Goal: Answer question/provide support

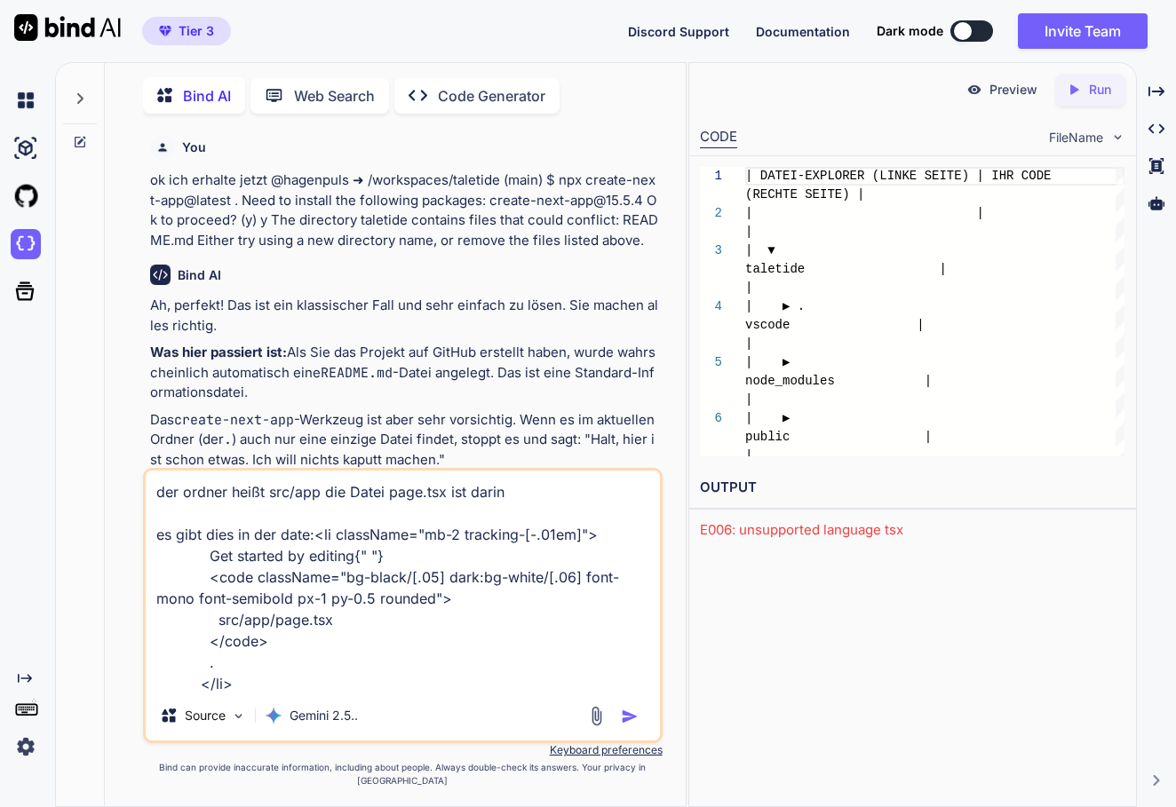
scroll to position [2, 0]
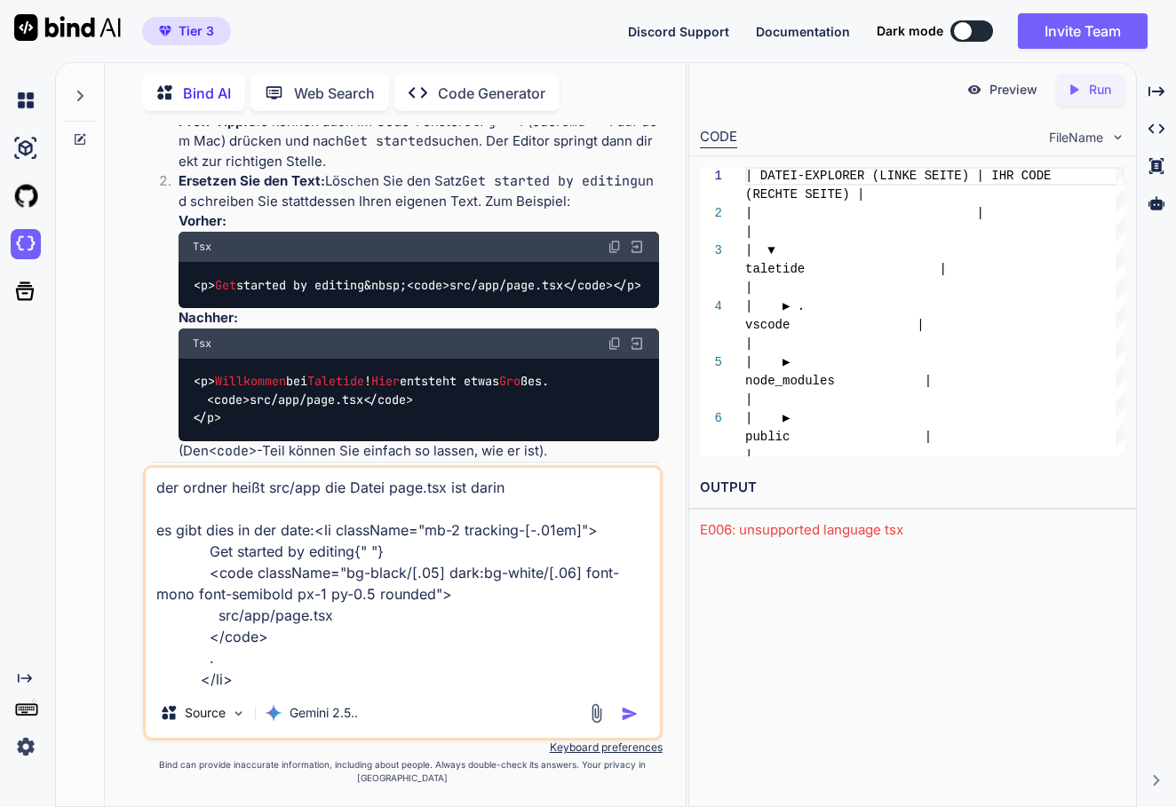
click at [522, 44] on div "Tier 3 Discord Support Documentation Dark mode Invite Team Created with Pixso." at bounding box center [588, 31] width 1176 height 62
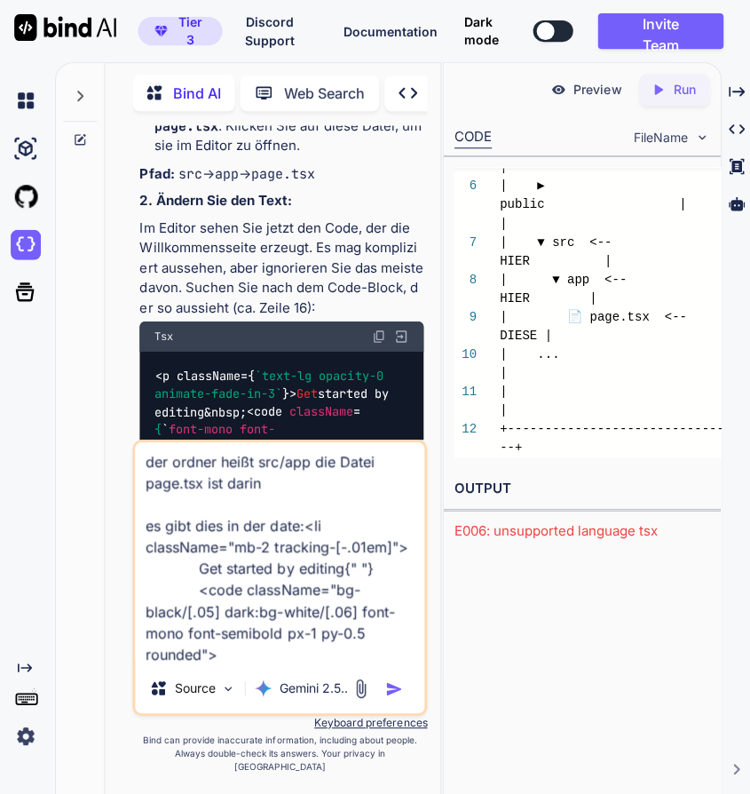
type textarea "x"
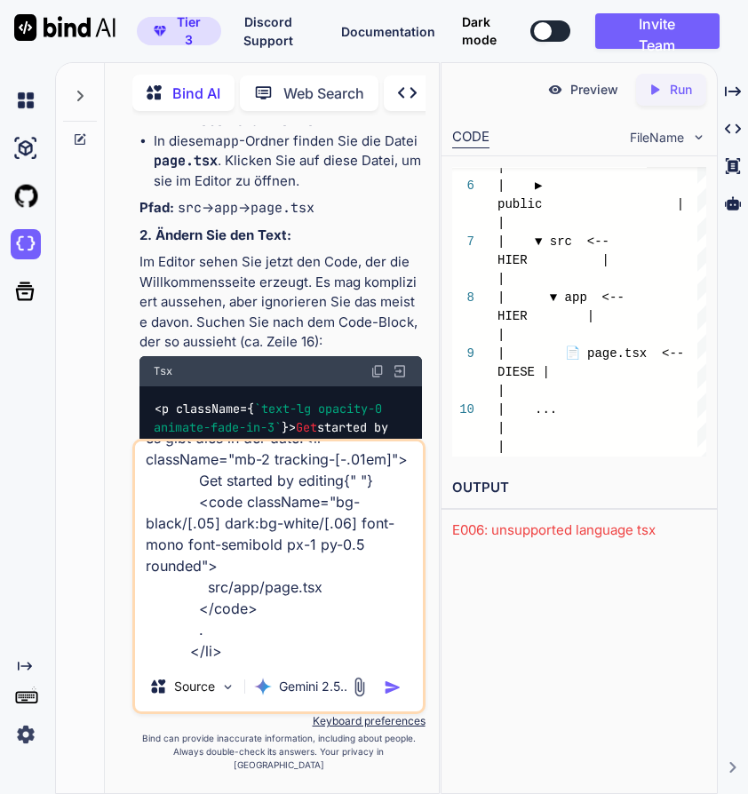
scroll to position [110, 0]
click at [319, 662] on textarea "der ordner heißt src/app die Datei page.tsx ist darin es gibt dies in der date:…" at bounding box center [279, 551] width 288 height 220
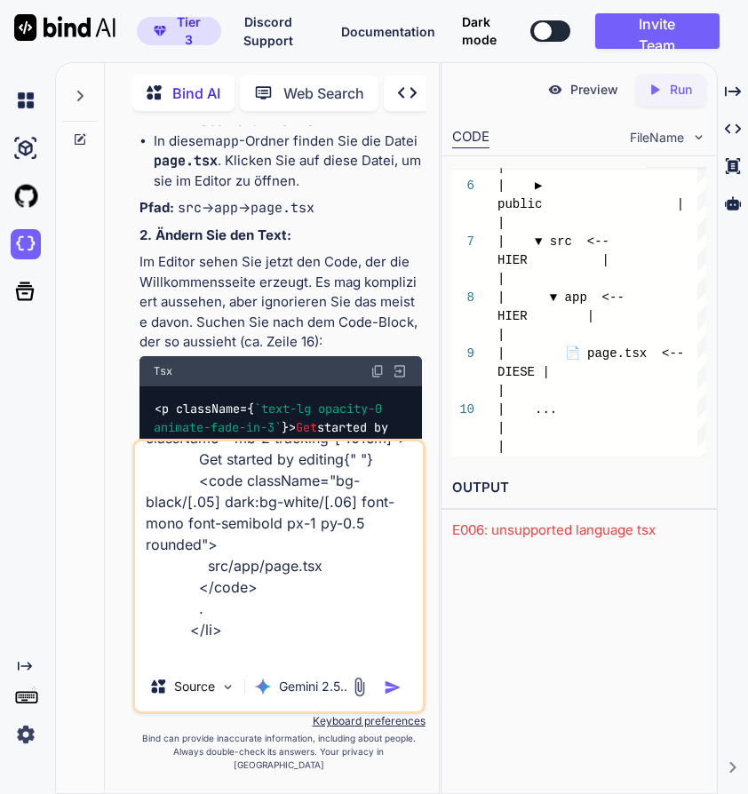
scroll to position [153, 0]
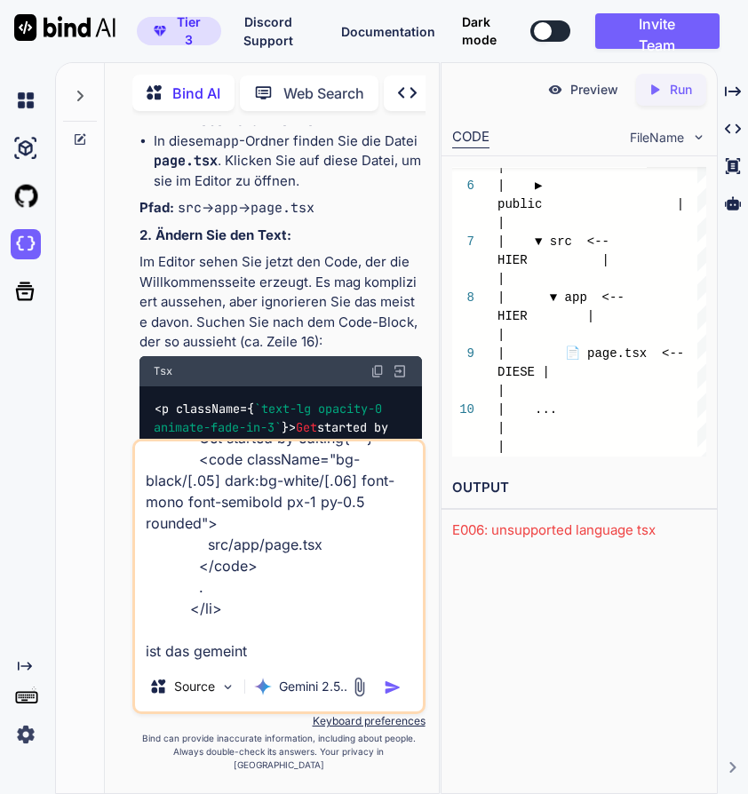
type textarea "der ordner heißt src/app die Datei page.tsx ist darin es gibt dies in der date:…"
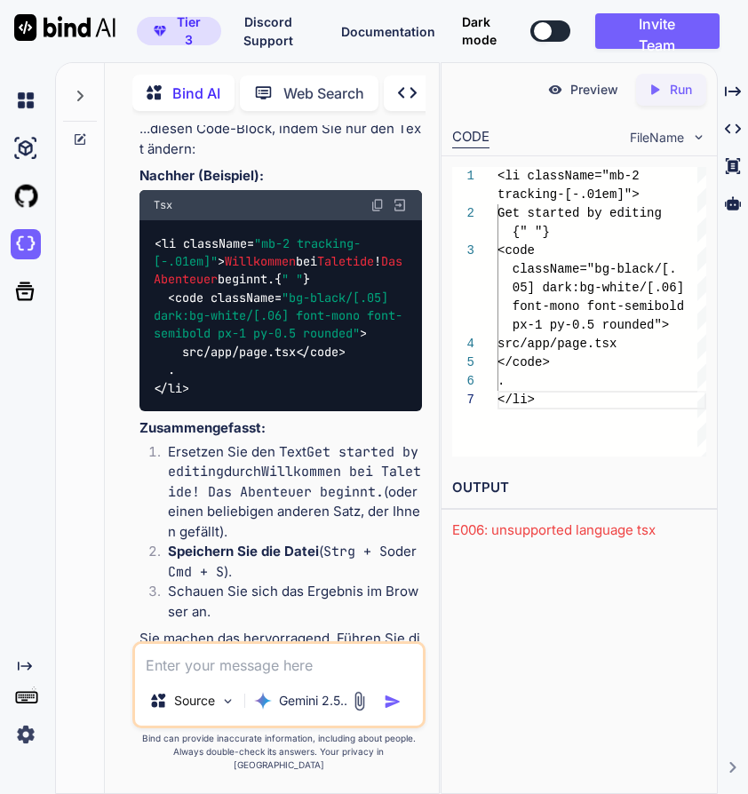
scroll to position [11553, 0]
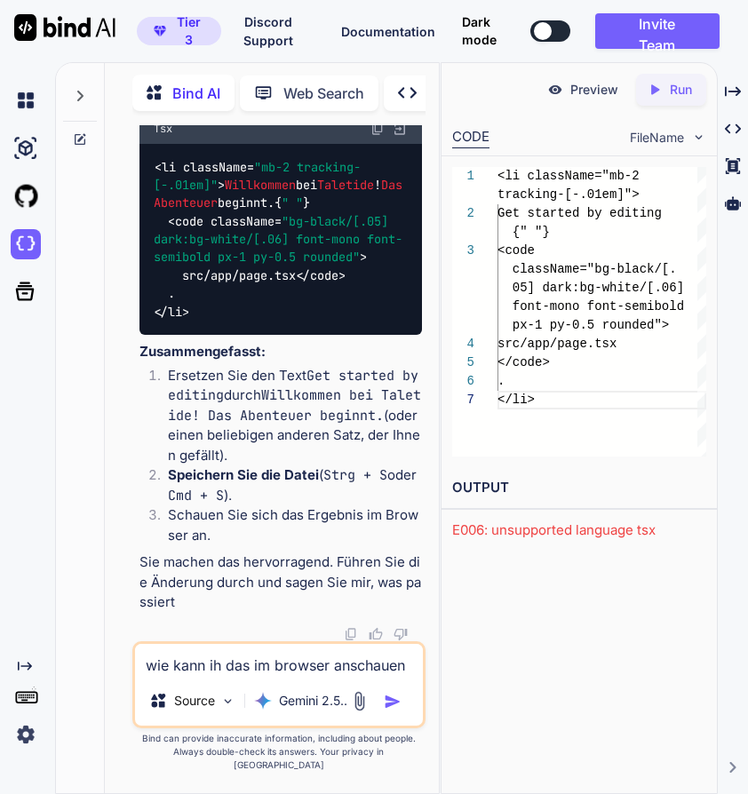
type textarea "wie kann ih das im browser anschauen?"
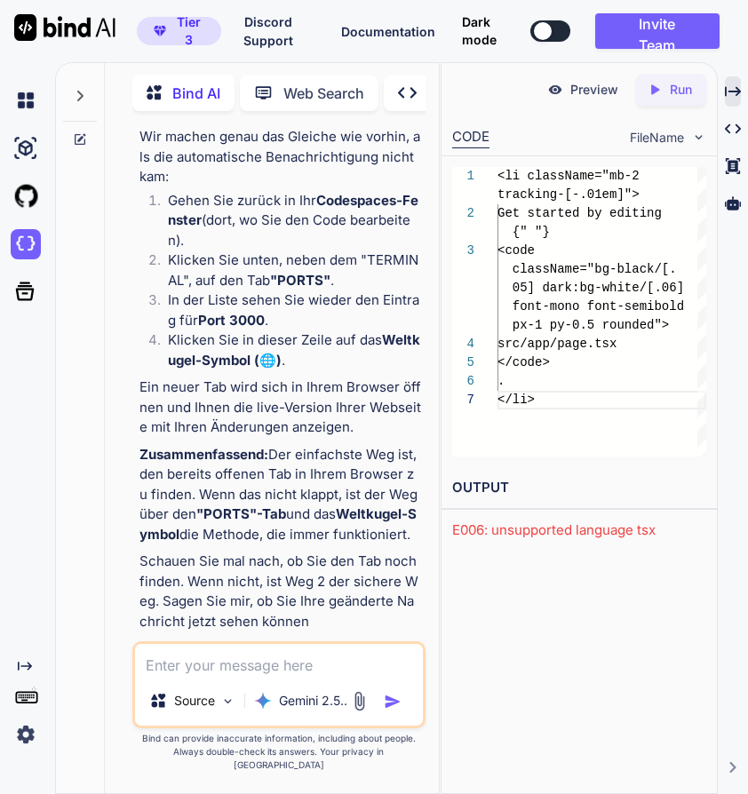
scroll to position [12919, 0]
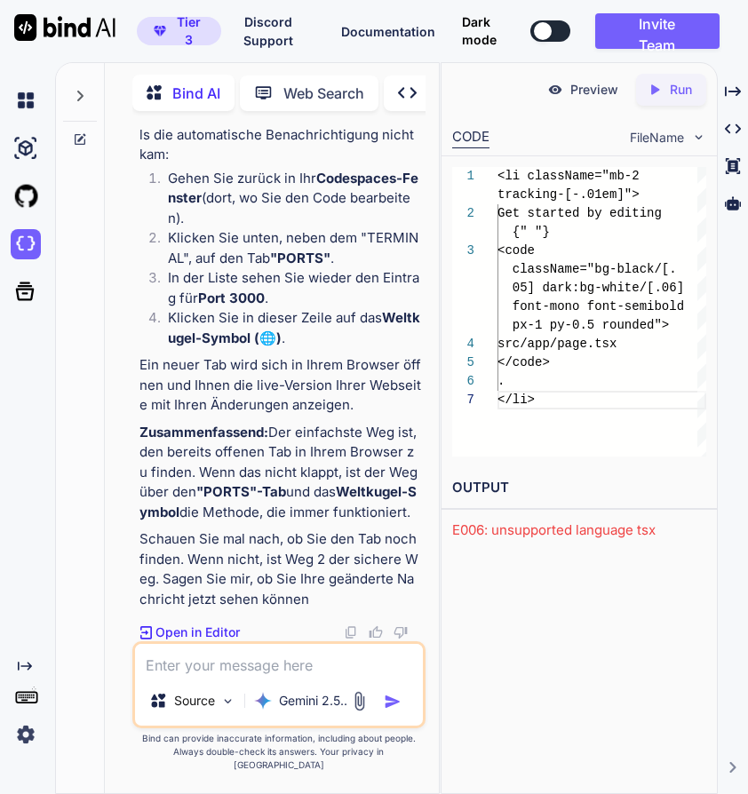
click at [186, 641] on p "Open in Editor" at bounding box center [197, 632] width 84 height 18
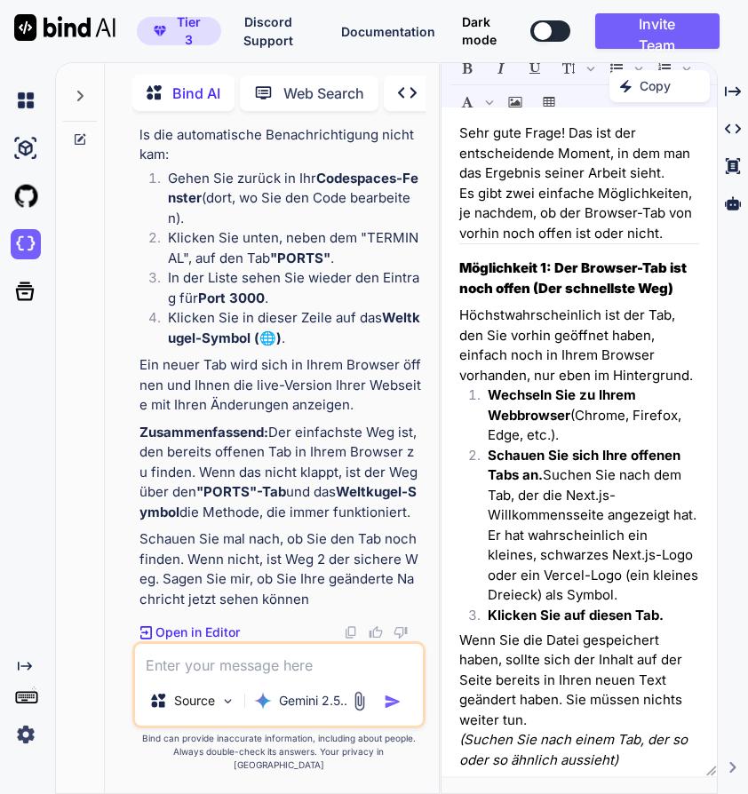
click at [194, 676] on textarea at bounding box center [279, 660] width 288 height 32
type textarea "ja, gefunden, die Seite ist leer und weiß"
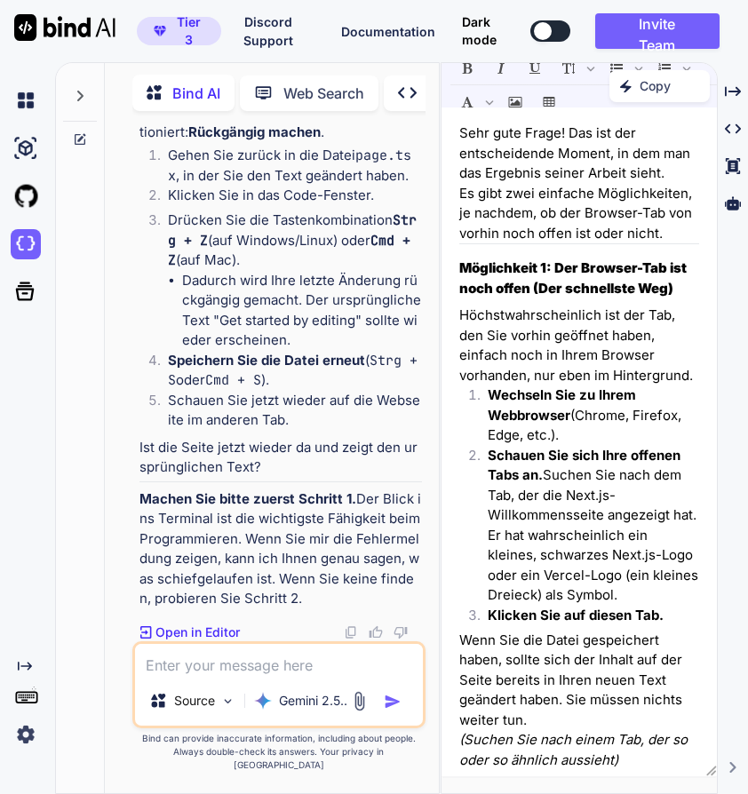
scroll to position [14408, 0]
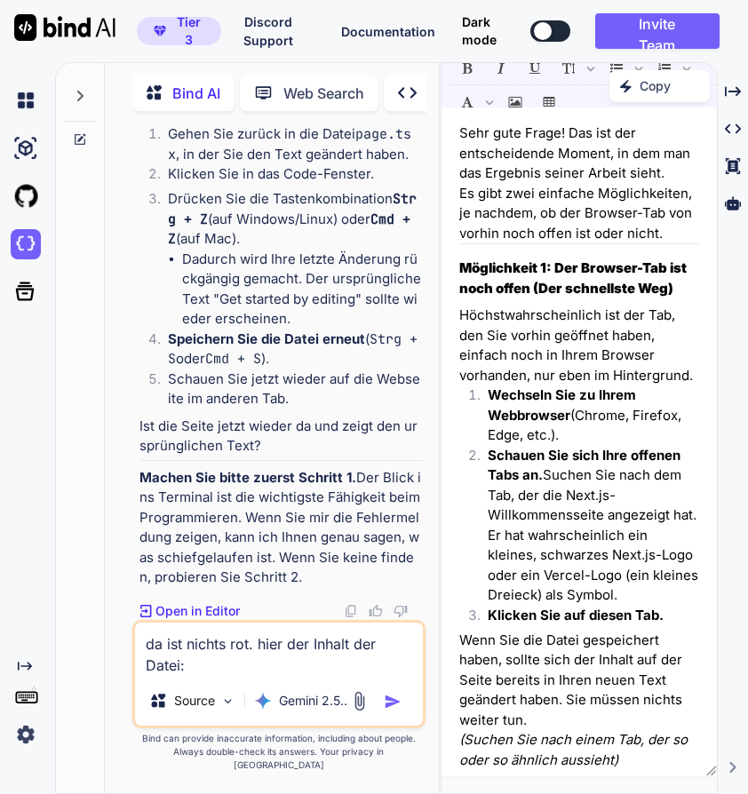
paste textarea "import Image from "next/image"; export default function Home() { return ( <div …"
type textarea "da ist nichts rot. hier der Inhalt der Datei:import Image from "next/image"; ex…"
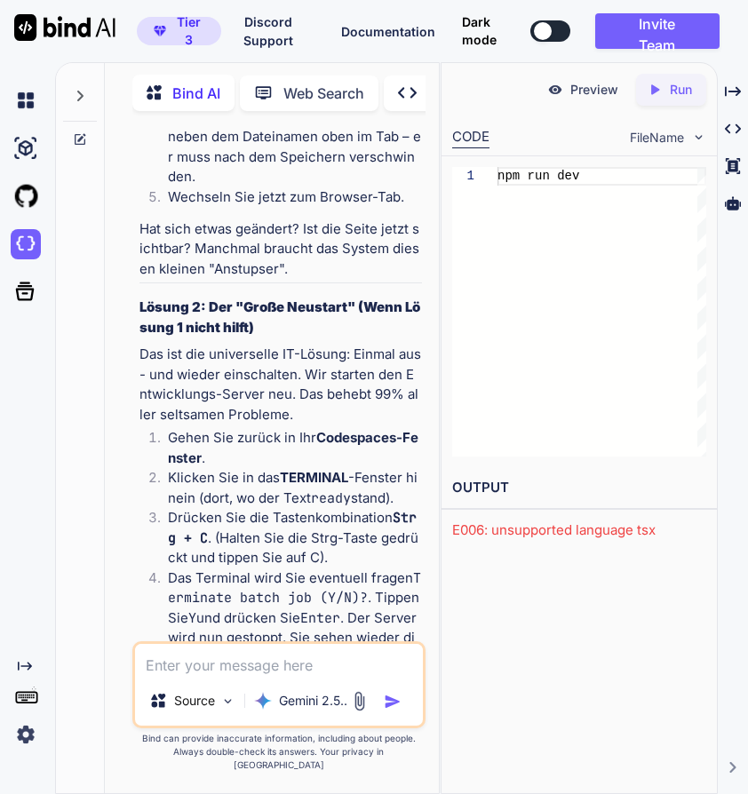
scroll to position [17332, 0]
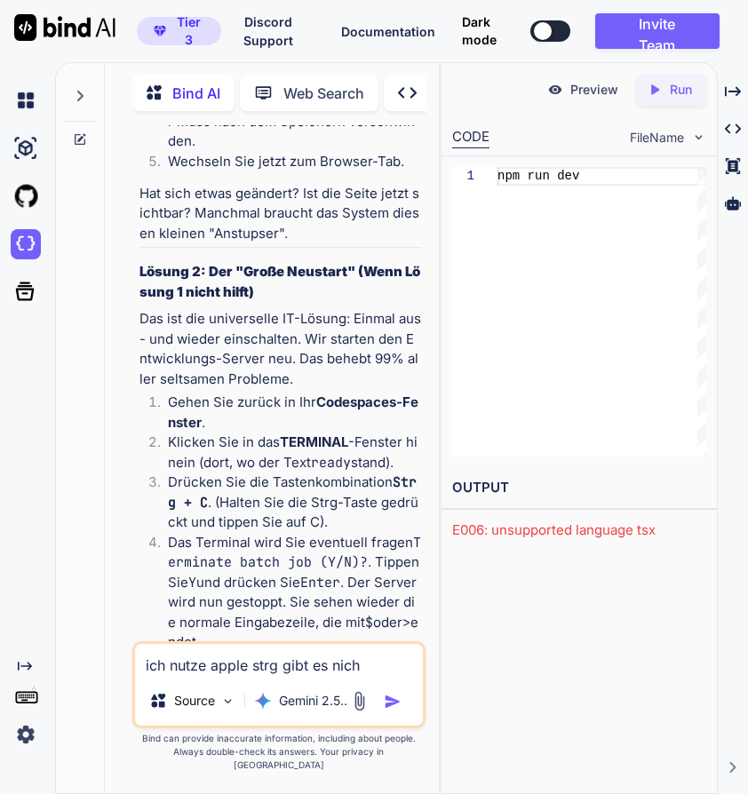
type textarea "ich nutze apple strg gibt es nicht"
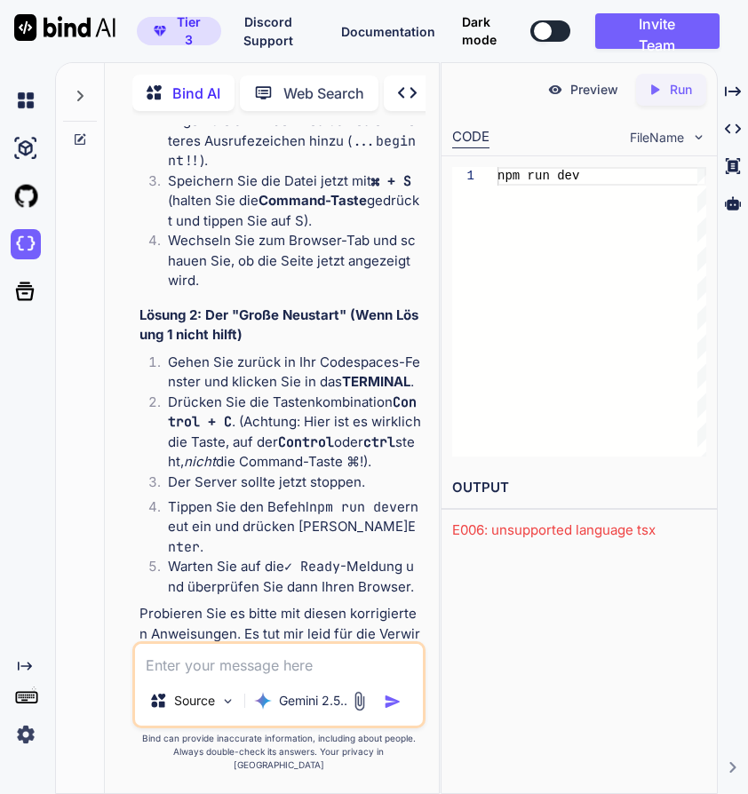
scroll to position [19276, 0]
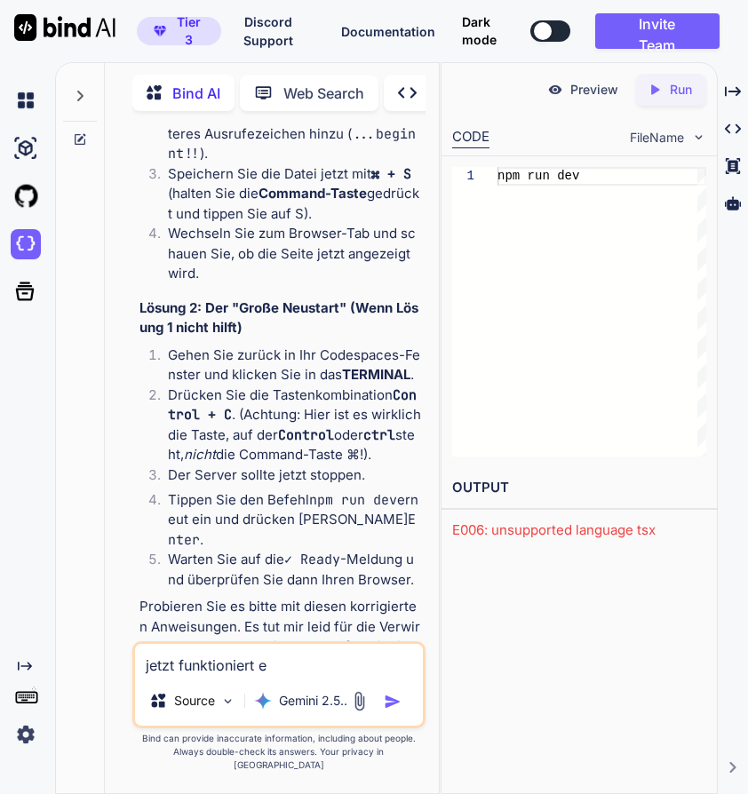
type textarea "jetzt funktioniert es"
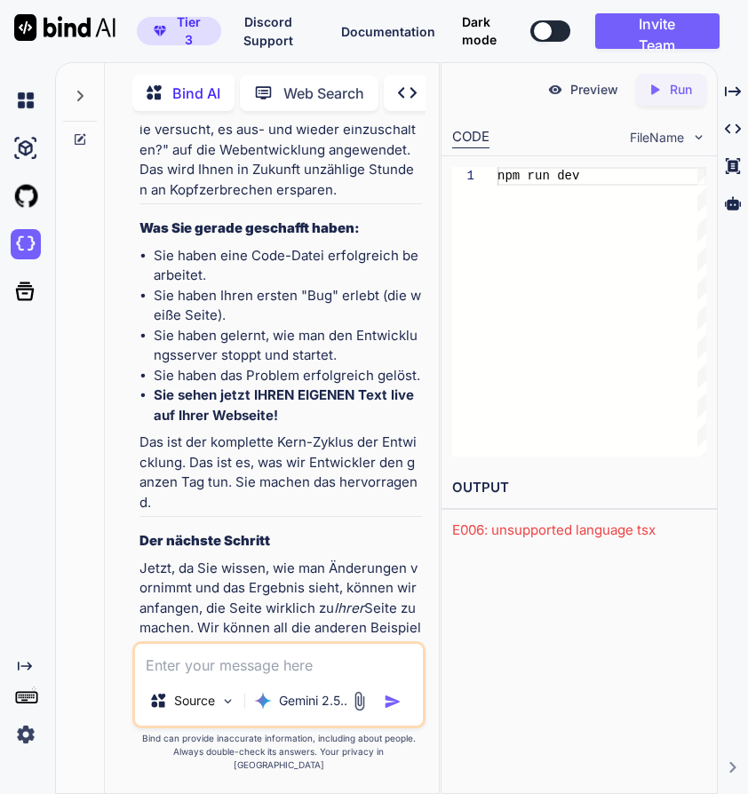
scroll to position [20396, 0]
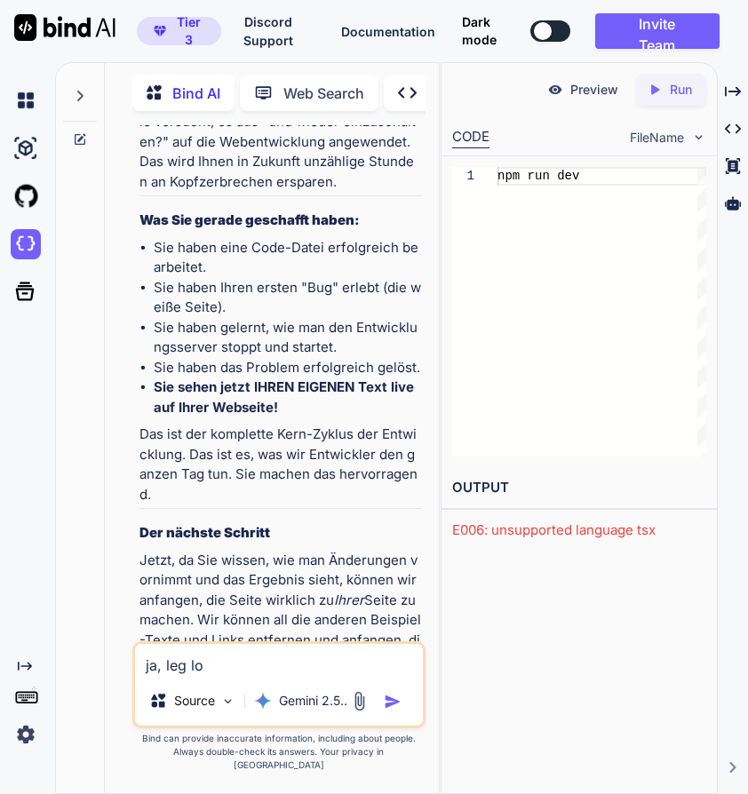
type textarea "ja, leg los"
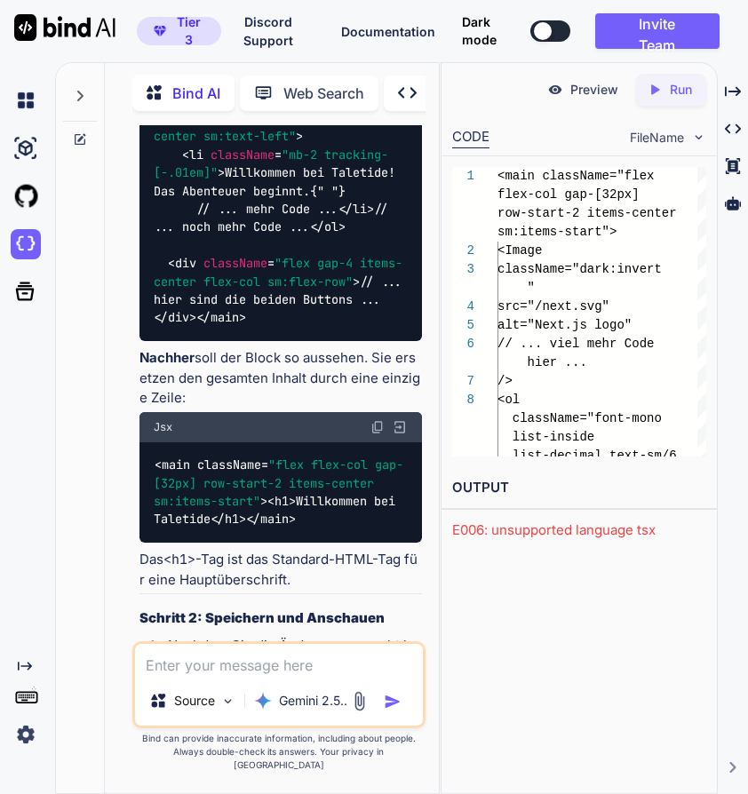
scroll to position [21938, 0]
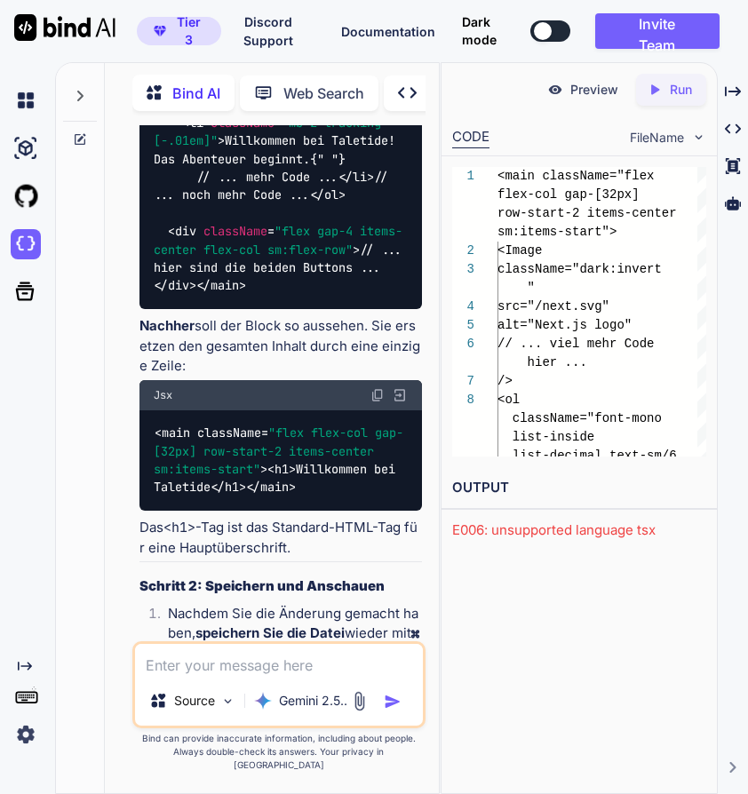
click at [379, 402] on img at bounding box center [377, 395] width 14 height 14
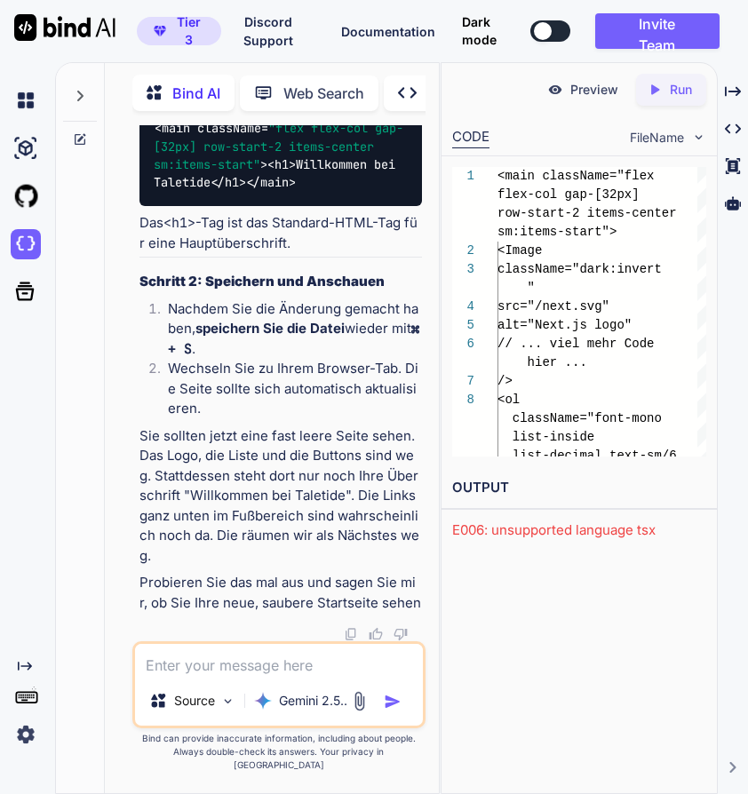
scroll to position [22304, 0]
click at [268, 673] on textarea at bounding box center [279, 660] width 288 height 32
type textarea "ja alles gut. weiter"
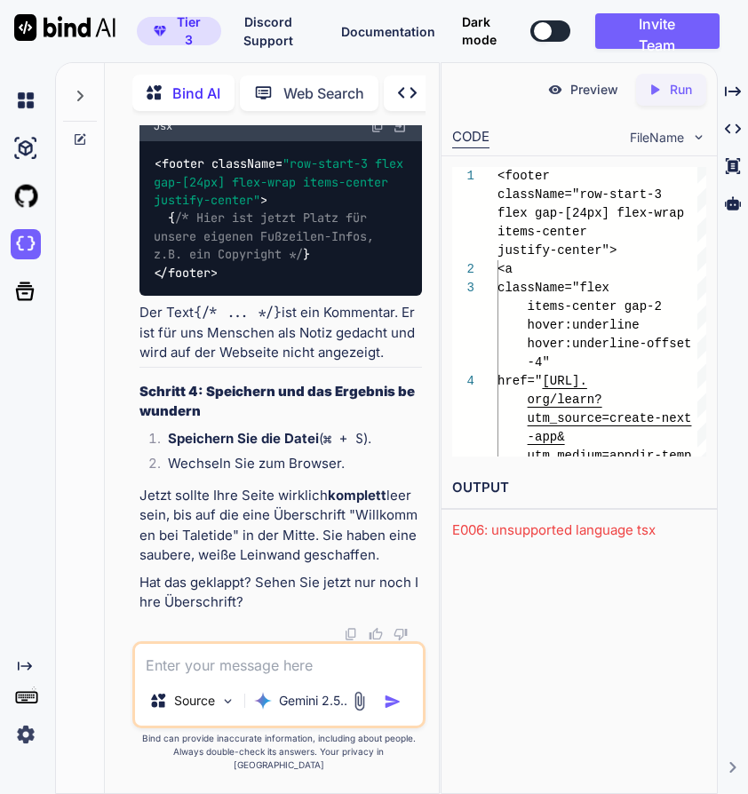
scroll to position [24047, 0]
click at [376, 133] on img at bounding box center [377, 126] width 14 height 14
click at [305, 671] on textarea at bounding box center [279, 660] width 288 height 32
type textarea "ja so ist es weiter"
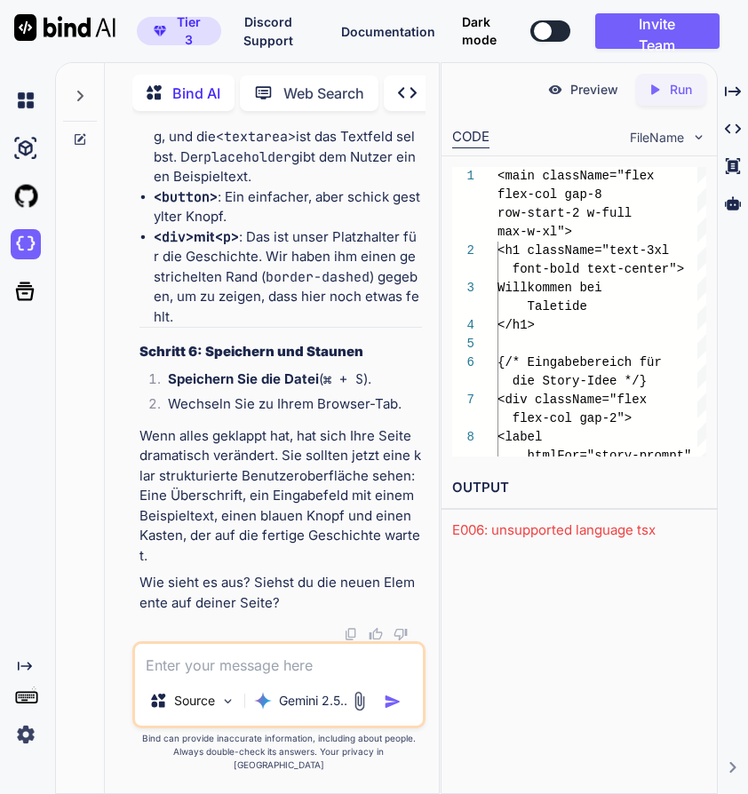
scroll to position [26367, 0]
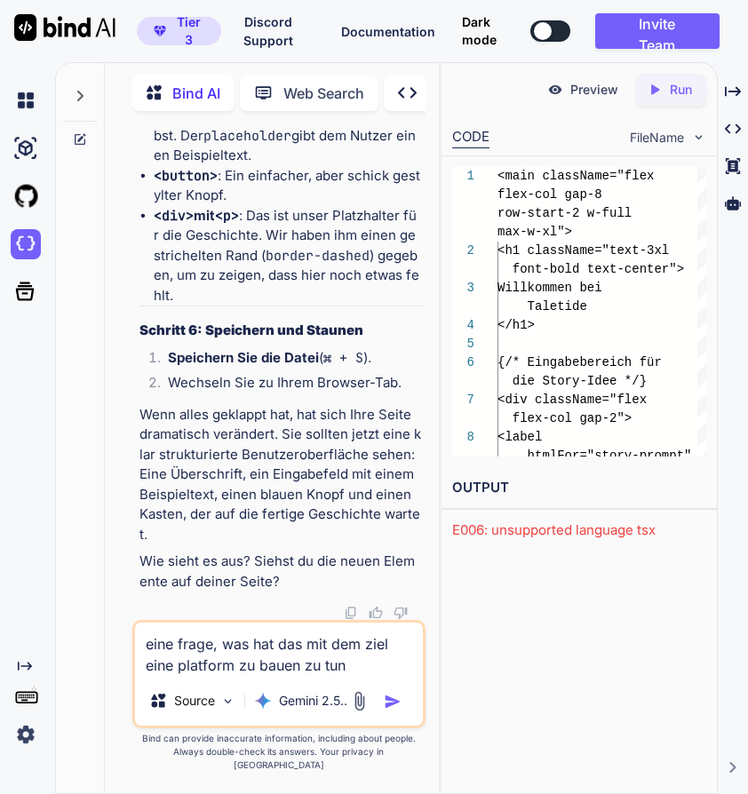
type textarea "eine frage, was hat das mit dem ziel eine platform zu bauen zu tun?"
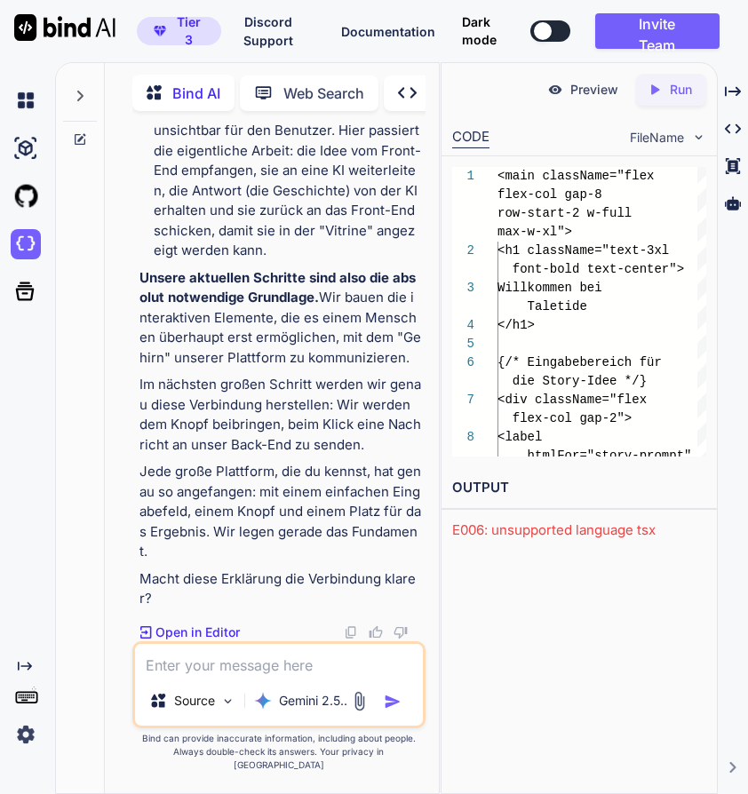
scroll to position [28757, 0]
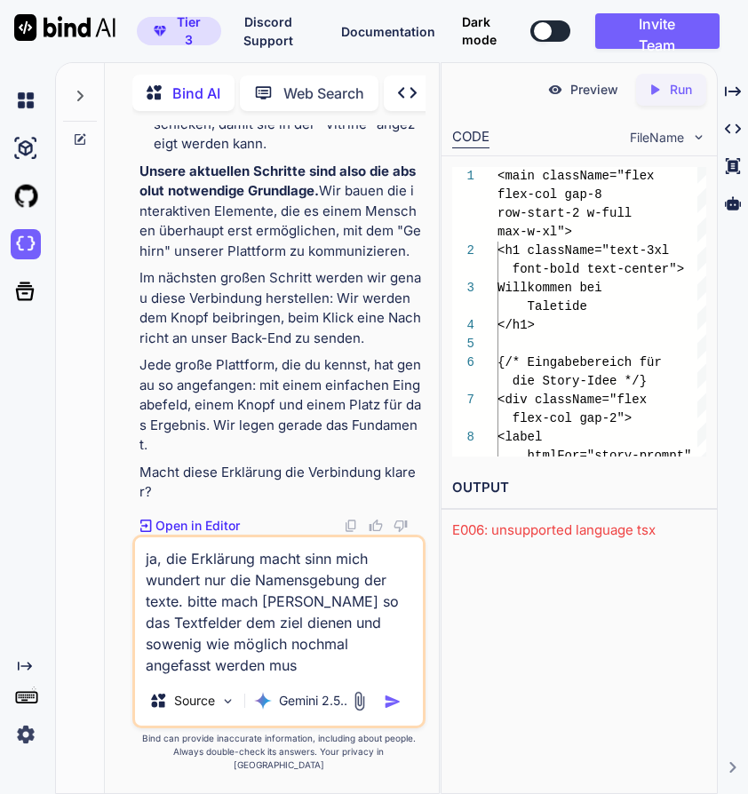
type textarea "ja, die Erklärung macht sinn mich wundert nur die Namensgebung der texte. bitte…"
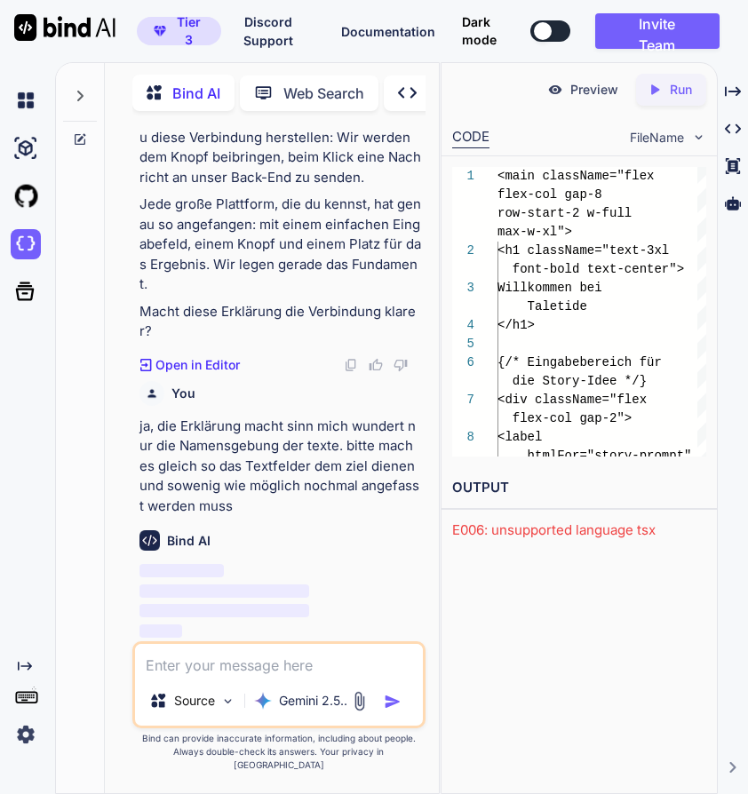
scroll to position [29024, 0]
click at [613, 82] on p "Preview" at bounding box center [594, 90] width 48 height 18
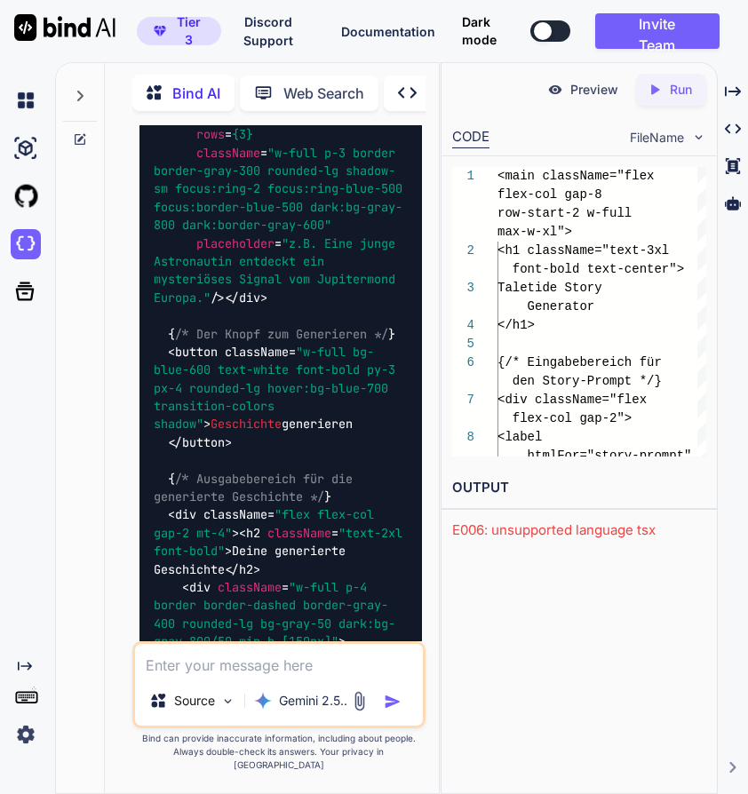
scroll to position [29935, 0]
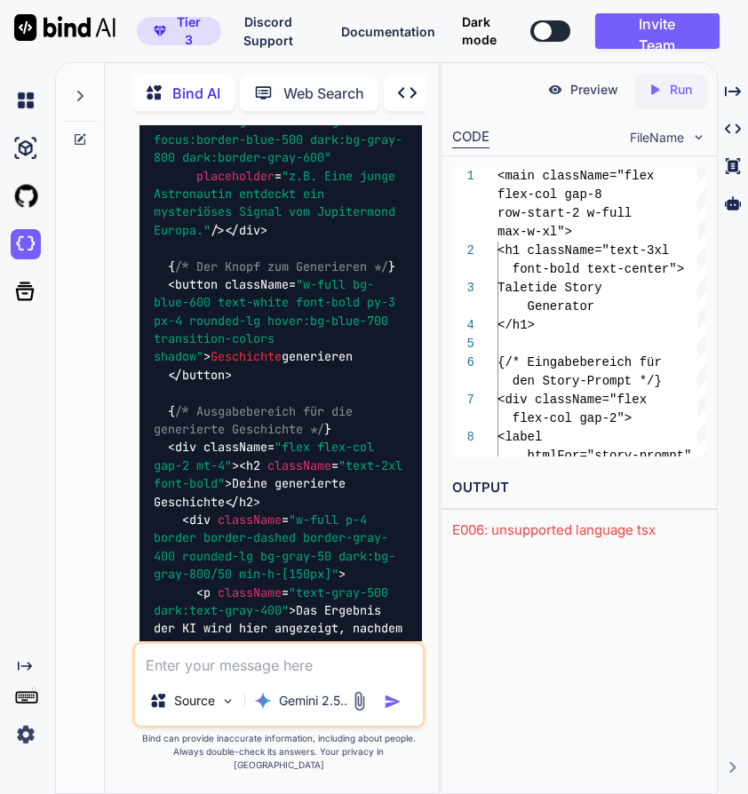
click at [295, 669] on textarea at bounding box center [279, 660] width 288 height 32
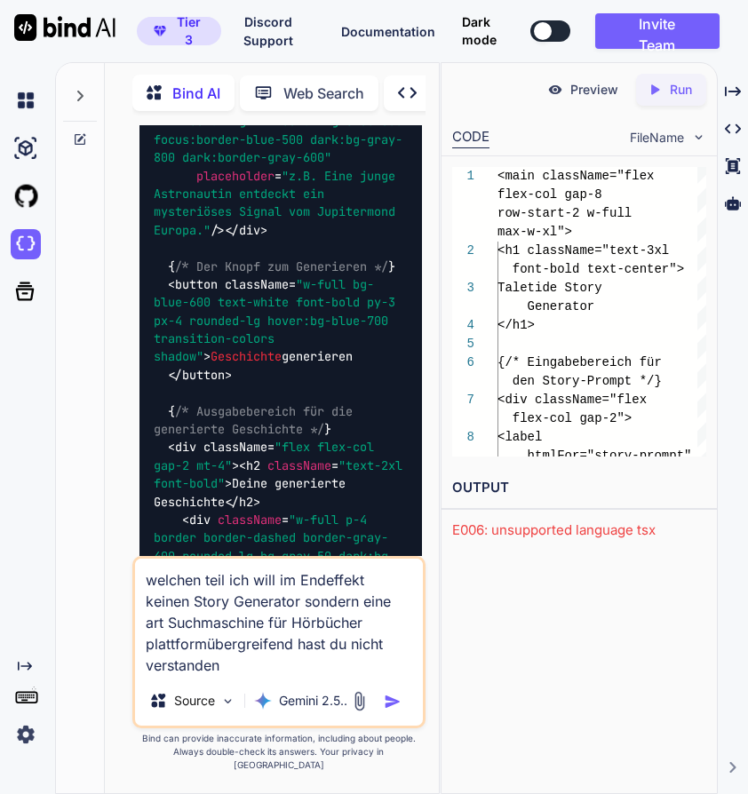
type textarea "welchen teil ich will im Endeffekt keinen Story Generator sondern eine art Such…"
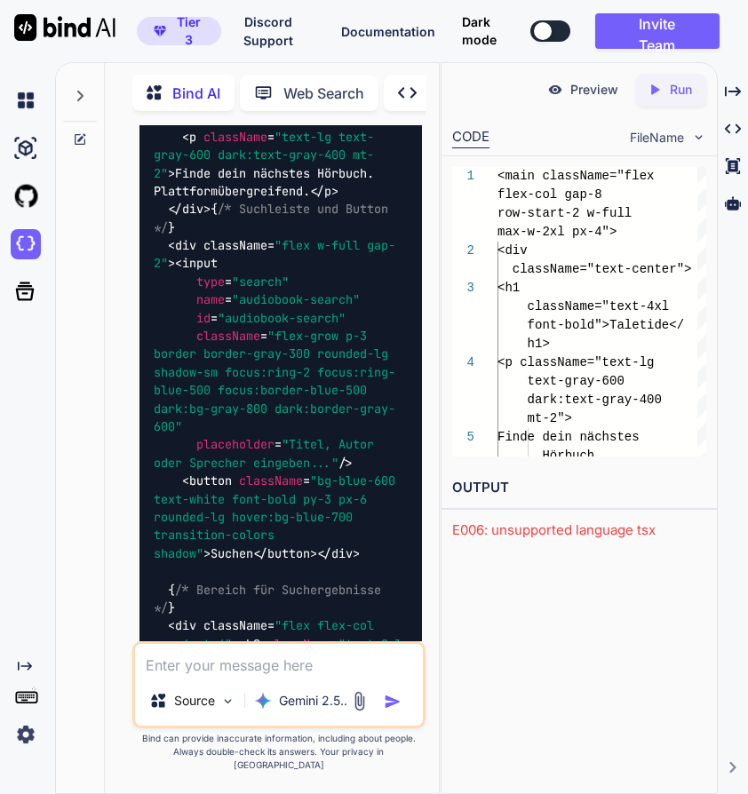
scroll to position [32837, 0]
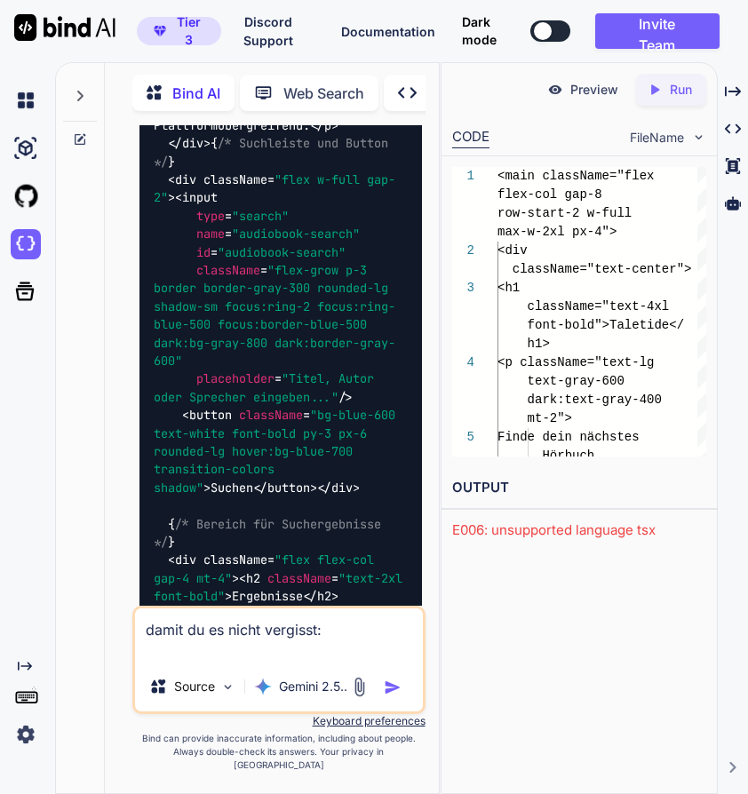
paste textarea "Lor Ipsu: Dolo sitametconsect Adipiscingelitse doe Temporinc, utl etdo Magnaali…"
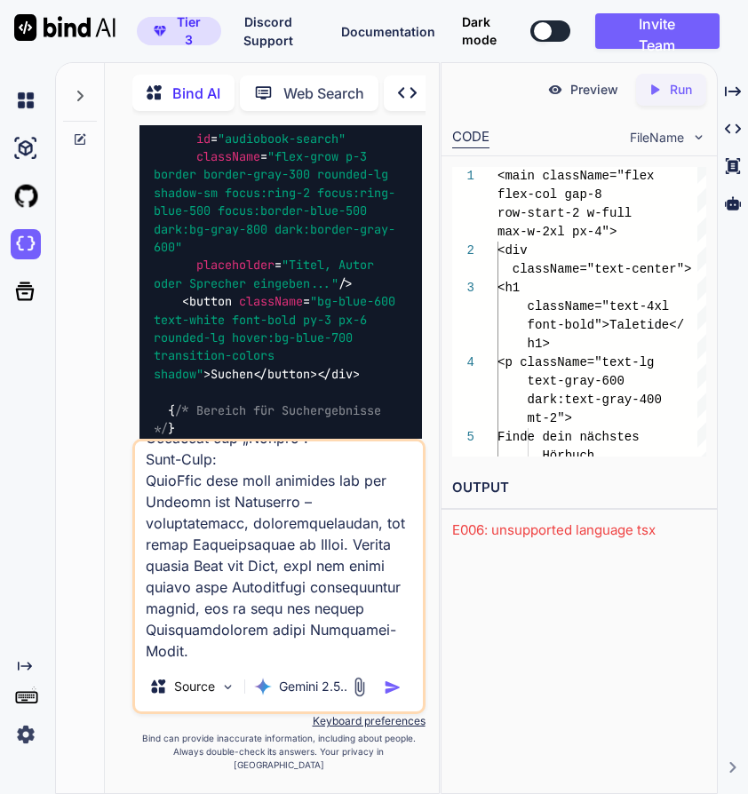
scroll to position [33060, 0]
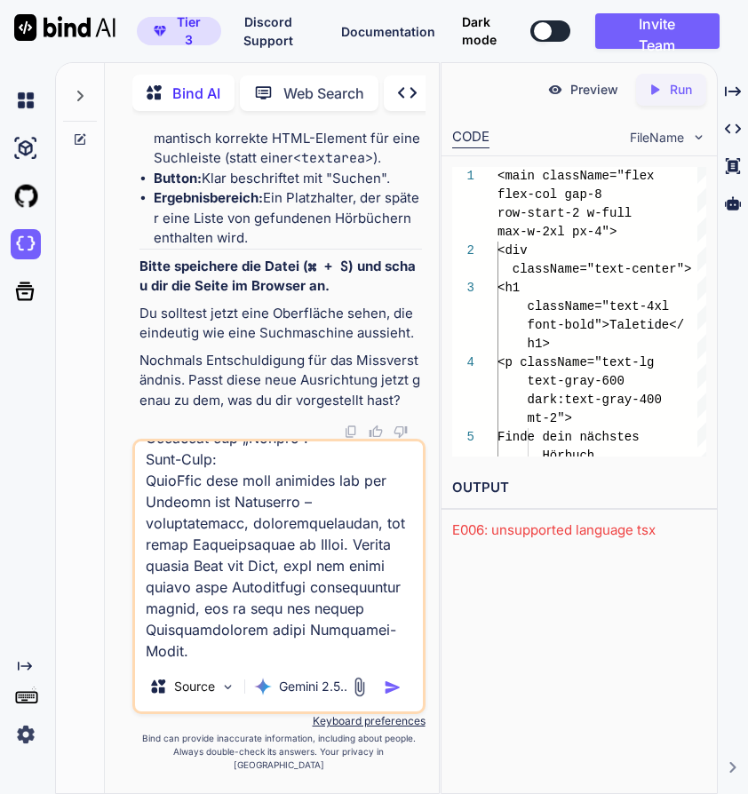
scroll to position [34020, 0]
click at [259, 662] on textarea at bounding box center [279, 551] width 288 height 220
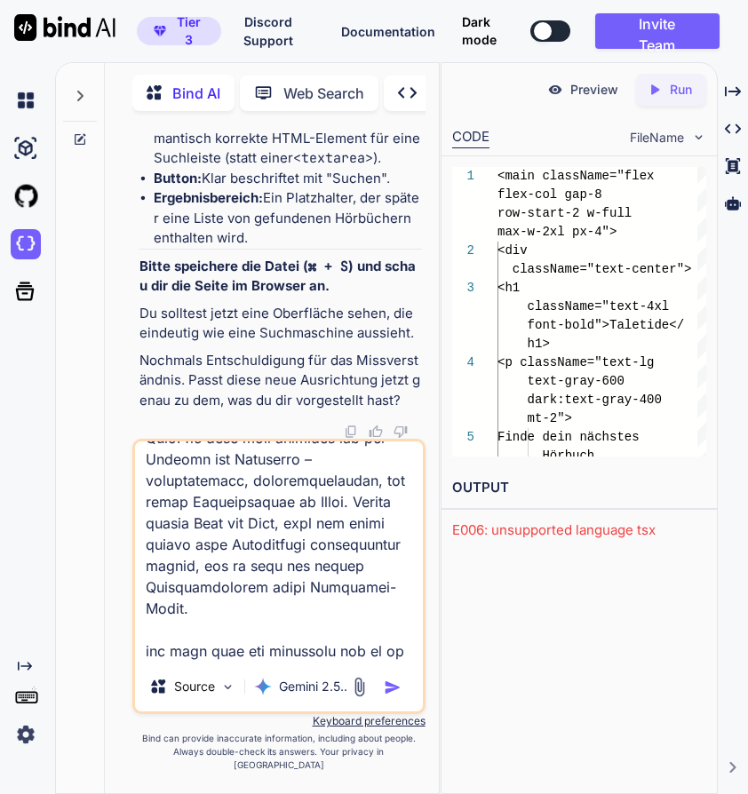
scroll to position [982, 0]
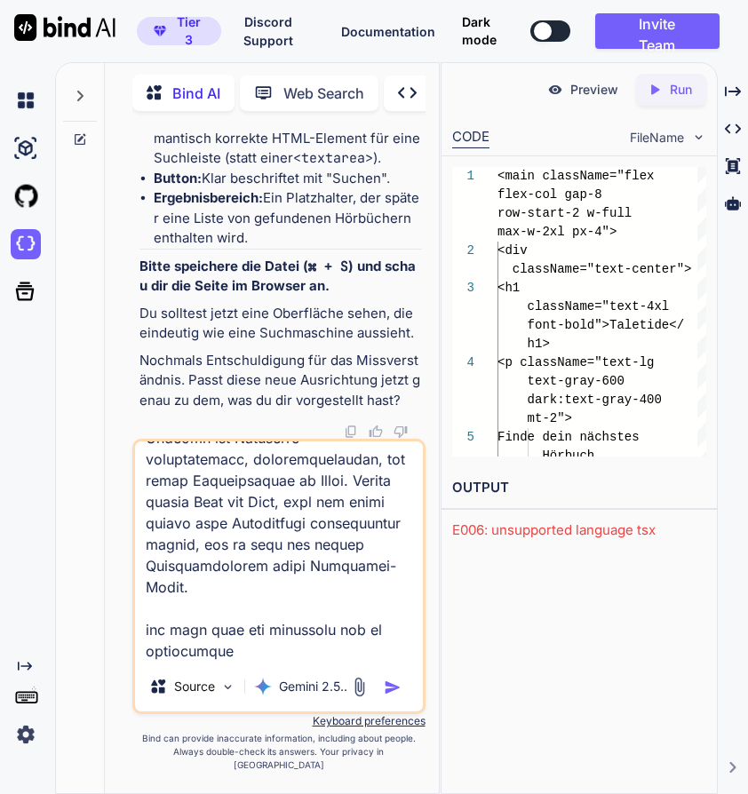
type textarea "lorem ip do sitam consecte: Adi Elit: Sedd eiusmodtempori Utlaboreetdolore mag …"
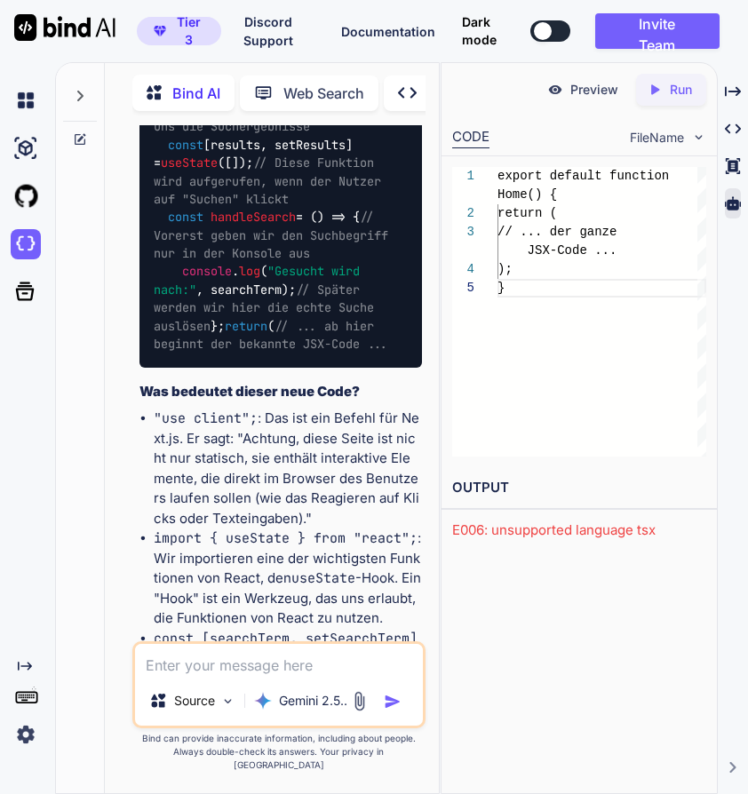
scroll to position [112, 0]
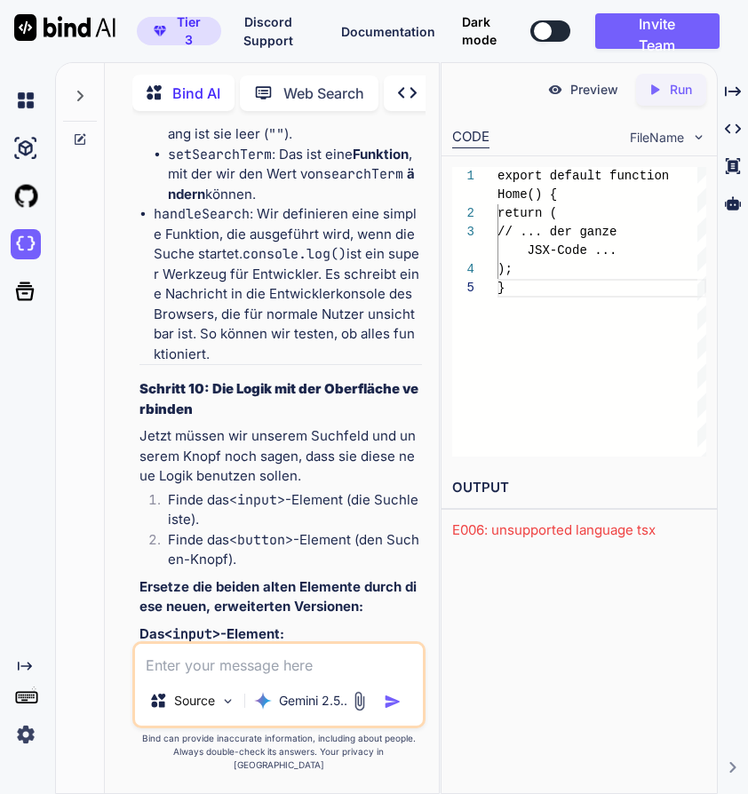
scroll to position [36704, 0]
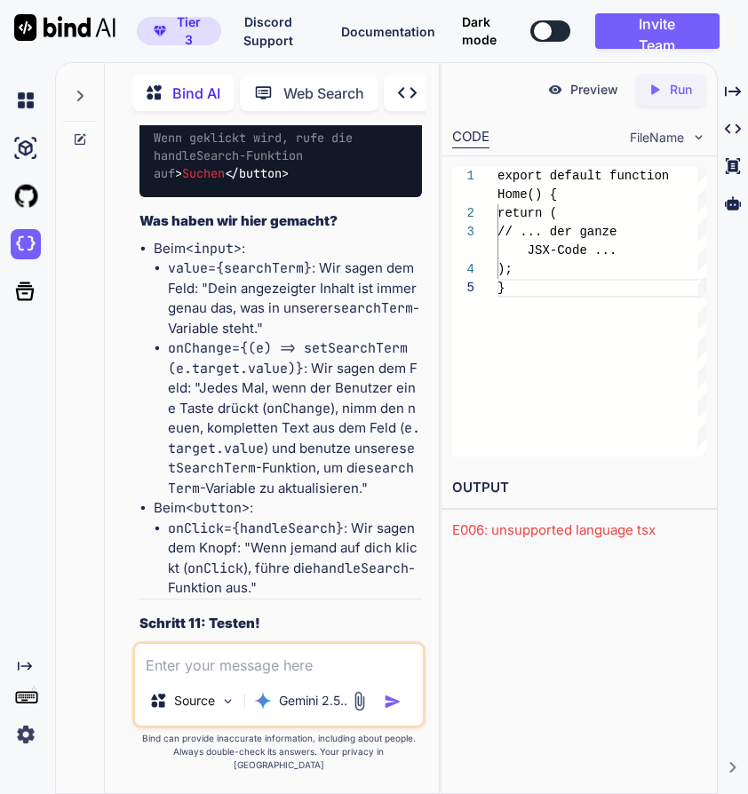
scroll to position [38342, 0]
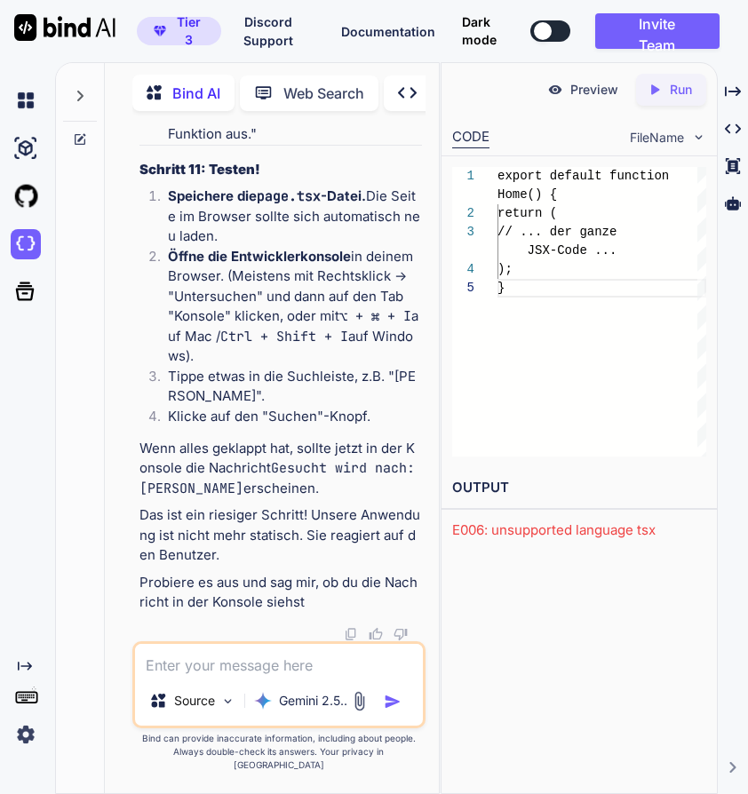
scroll to position [38771, 0]
click at [225, 675] on textarea at bounding box center [279, 660] width 288 height 32
paste textarea "./src/app/page.tsx (22:8) Parsing ecmascript source code failed 20 | // ... ab …"
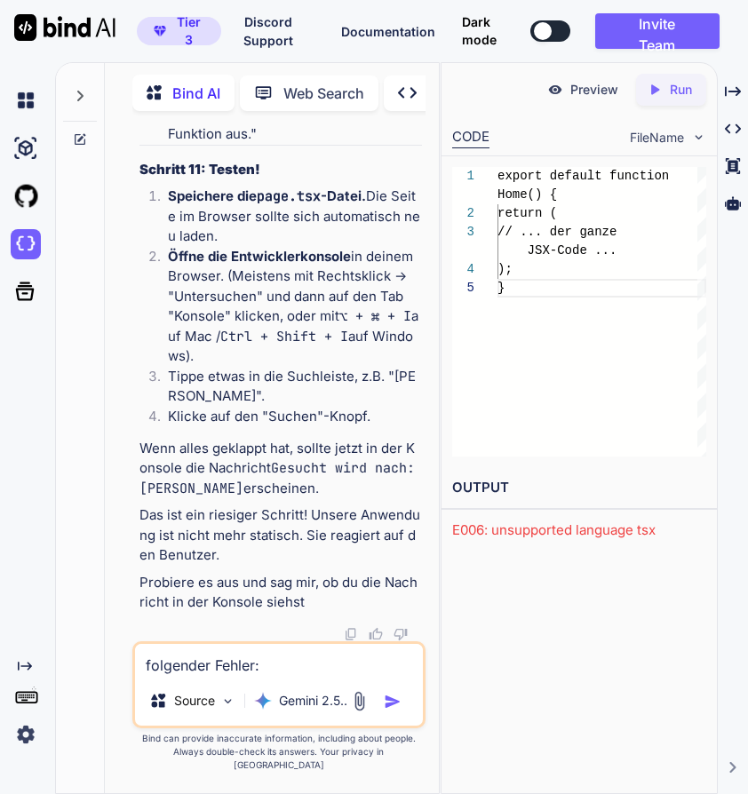
type textarea "folgender Fehler:./src/app/page.tsx (22:8) Parsing ecmascript source code faile…"
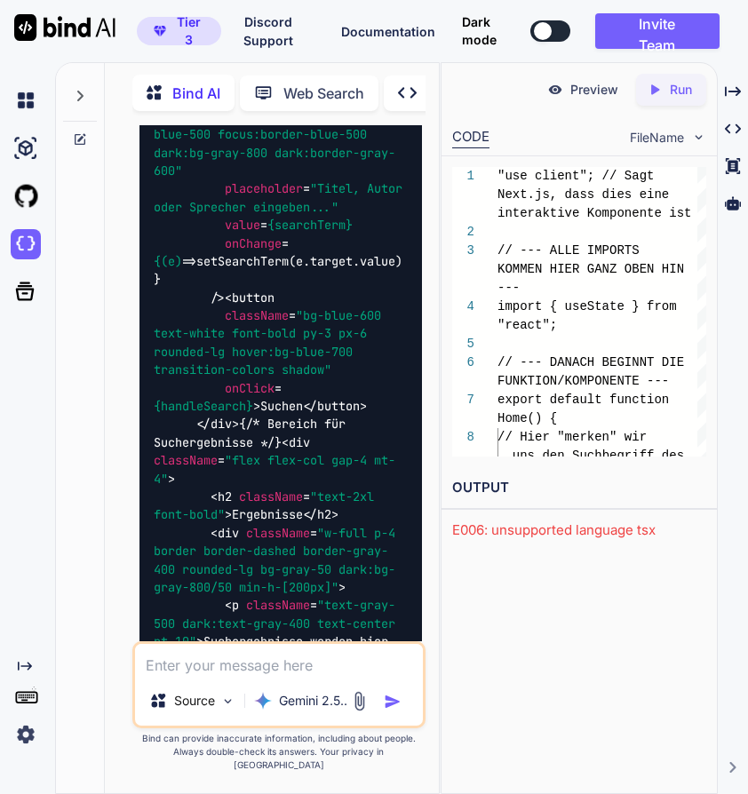
scroll to position [41182, 0]
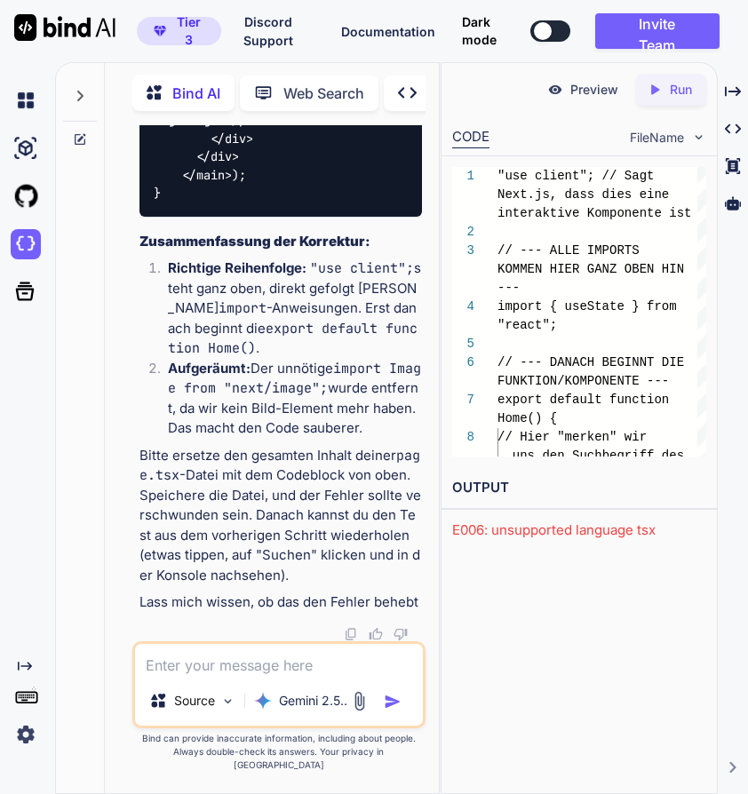
scroll to position [43049, 0]
click at [266, 674] on textarea at bounding box center [279, 660] width 288 height 32
type textarea "ja, Fehler behoben. weiter"
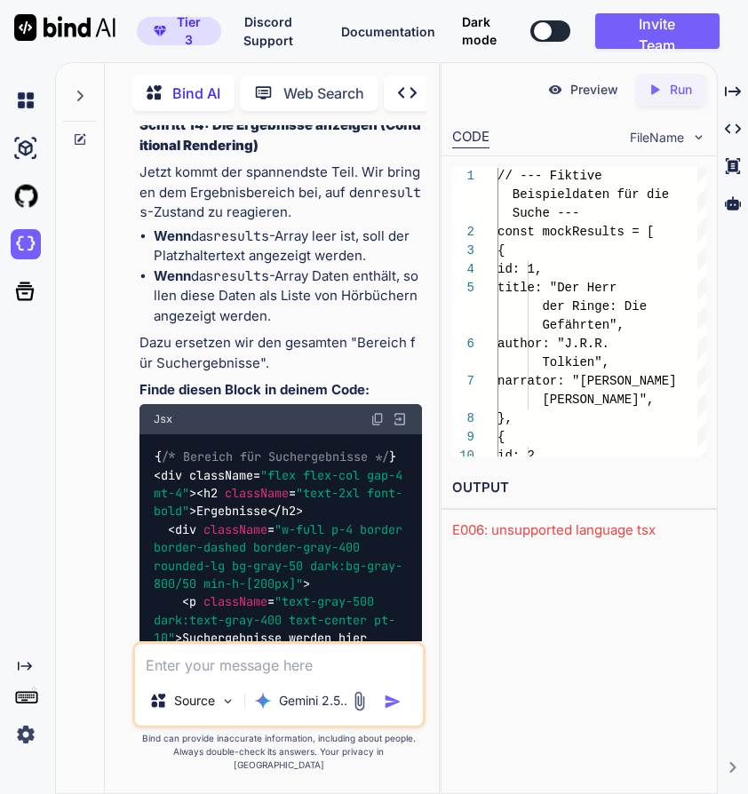
scroll to position [44264, 0]
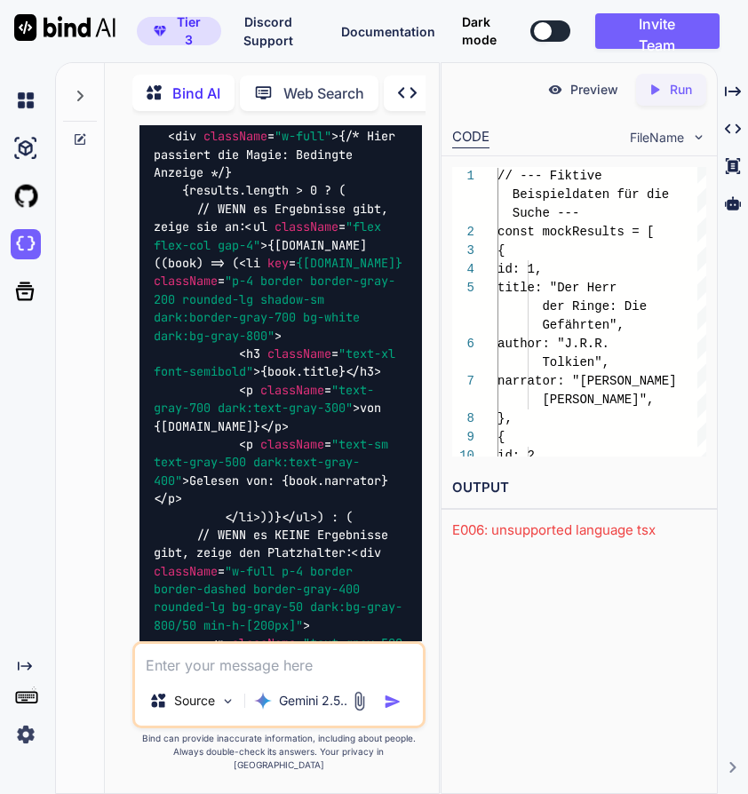
scroll to position [44849, 0]
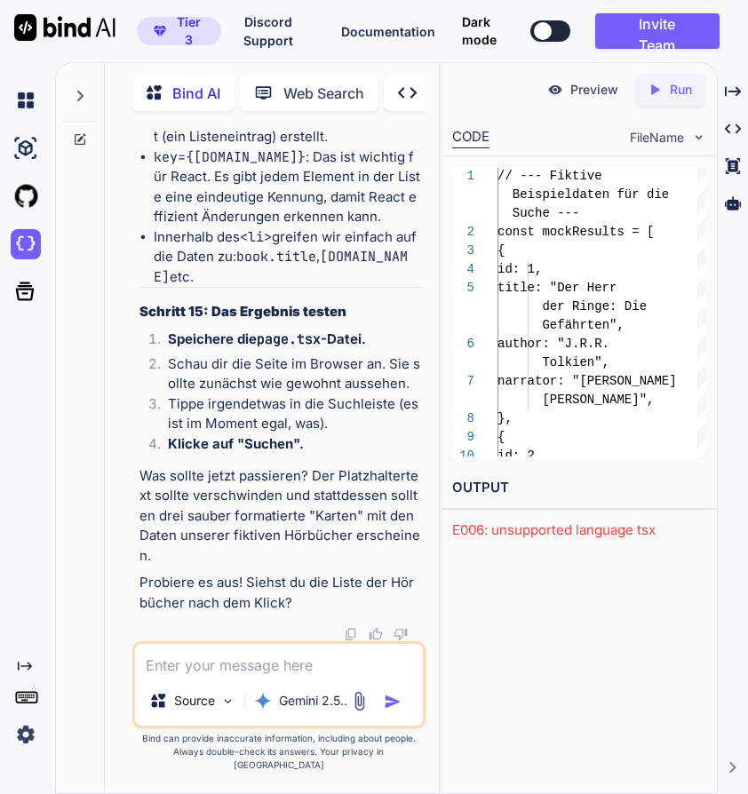
scroll to position [45936, 0]
click at [251, 676] on textarea at bounding box center [279, 660] width 288 height 32
paste textarea "Das Argument vom Typ "{ id: number; title: string; author: string; narrator: st…"
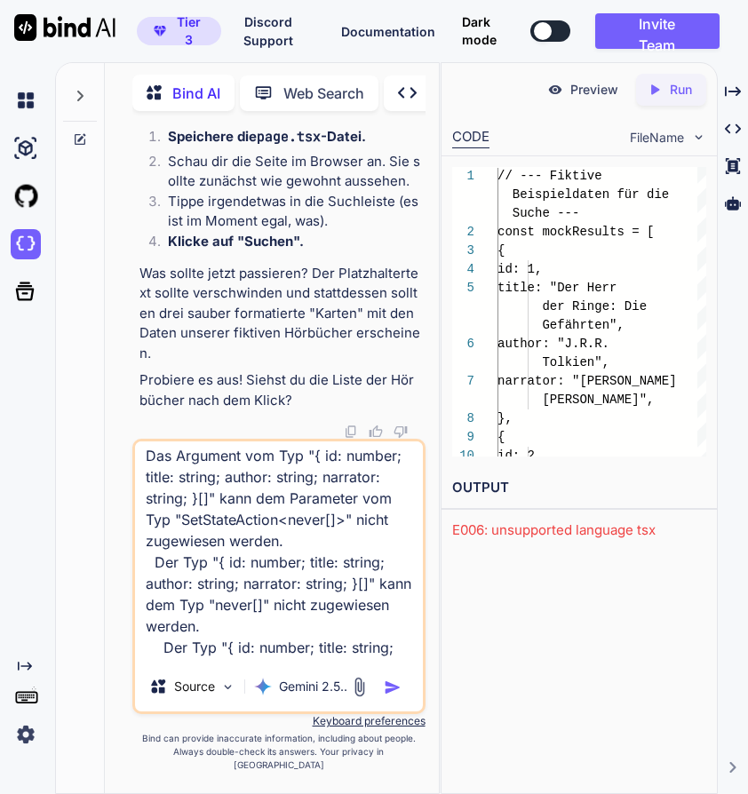
scroll to position [67, 0]
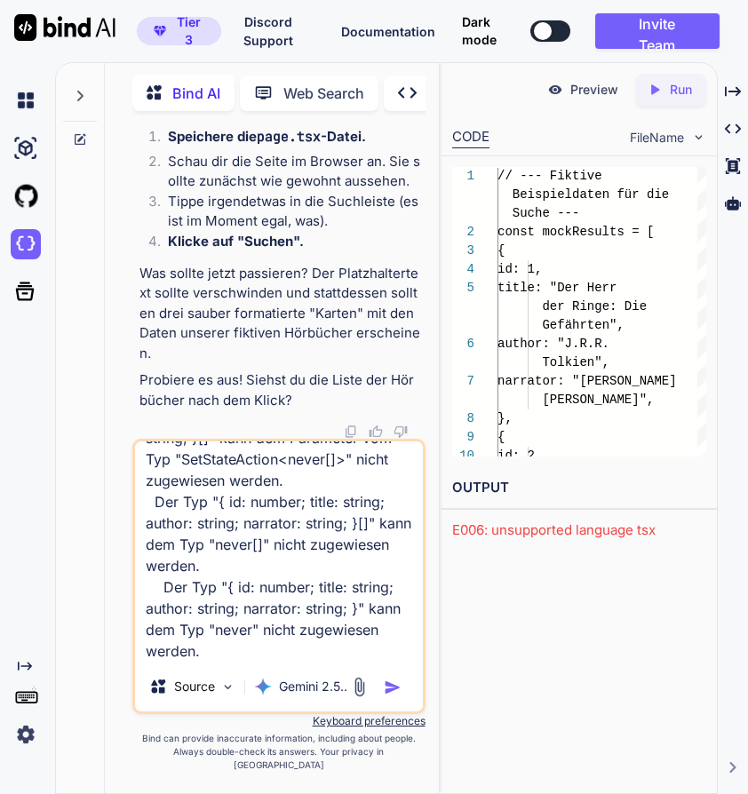
paste textarea
type textarea "Das Argument vom Typ "{ id: number; title: string; author: string; narrator: st…"
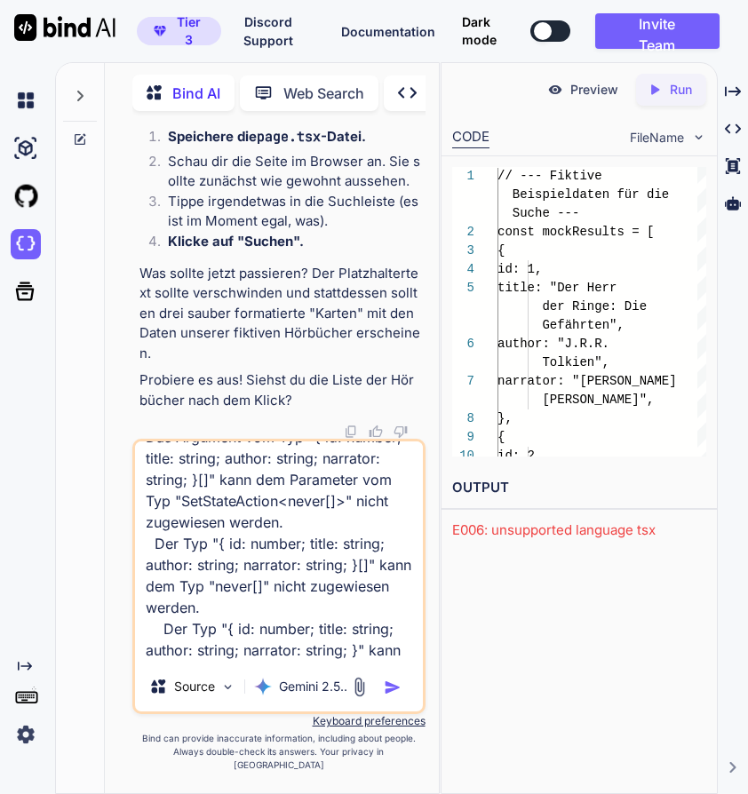
scroll to position [0, 0]
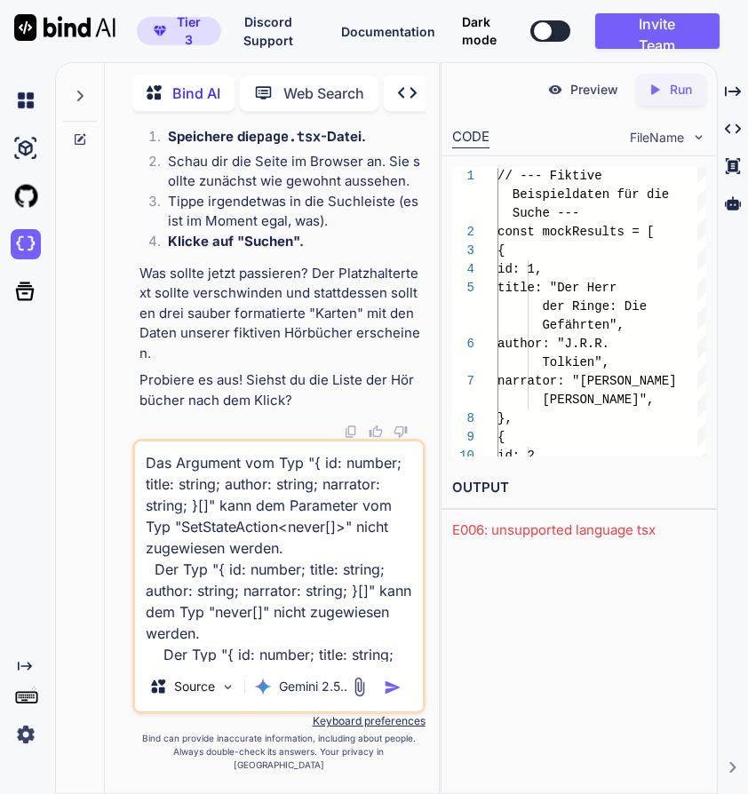
drag, startPoint x: 260, startPoint y: 662, endPoint x: 116, endPoint y: 412, distance: 288.8
click at [116, 412] on div "Bind AI Web Search Created with Pixso. Code Generator You ok ich erhalte jetzt …" at bounding box center [272, 429] width 334 height 725
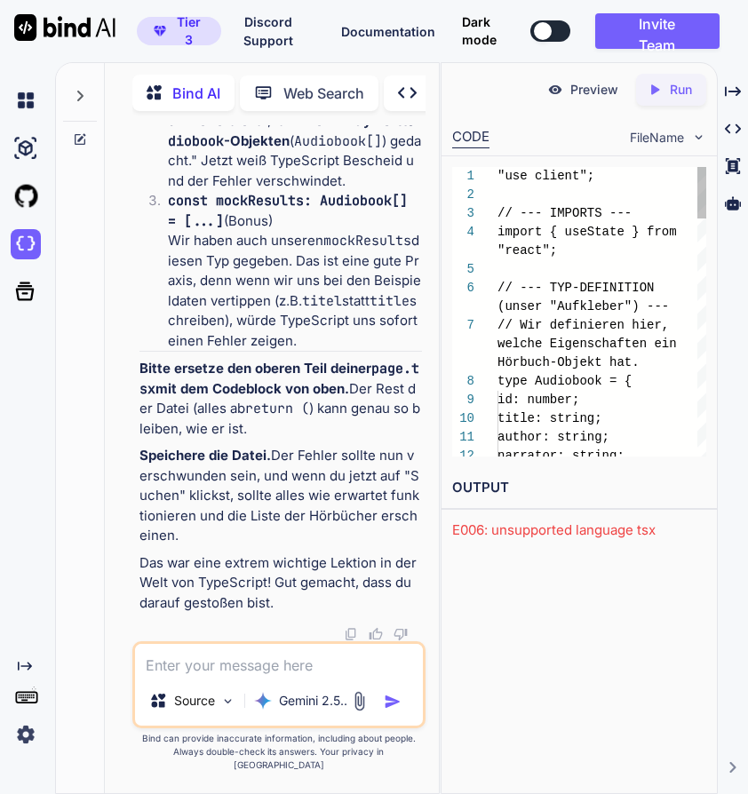
scroll to position [48955, 0]
click at [302, 675] on textarea at bounding box center [279, 660] width 288 height 32
paste textarea "Build Error Parsing ecmascript source code failed ./src/app/page.tsx (53:3) Par…"
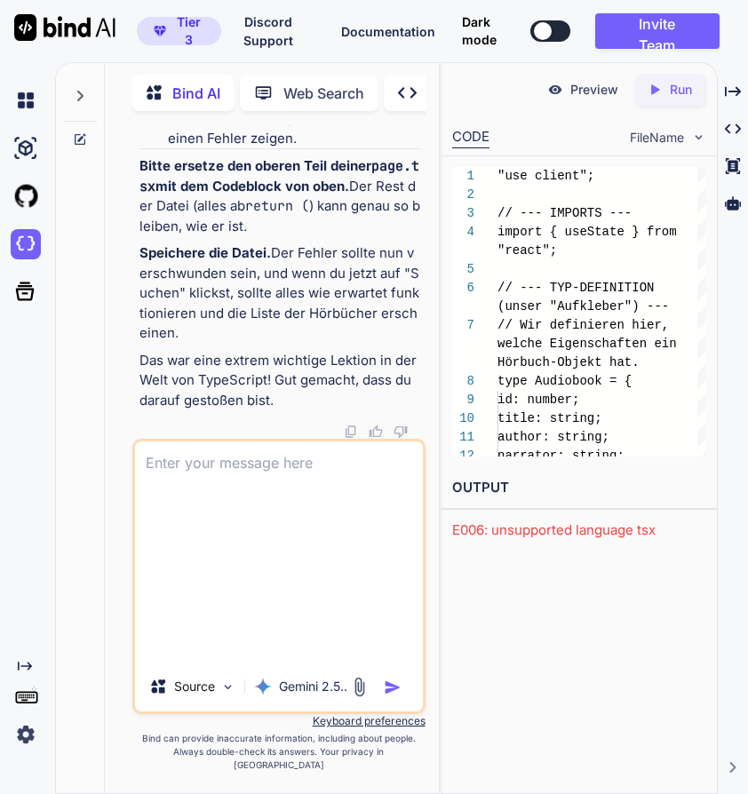
type textarea "Build Error Parsing ecmascript source code failed ./src/app/page.tsx (53:3) Par…"
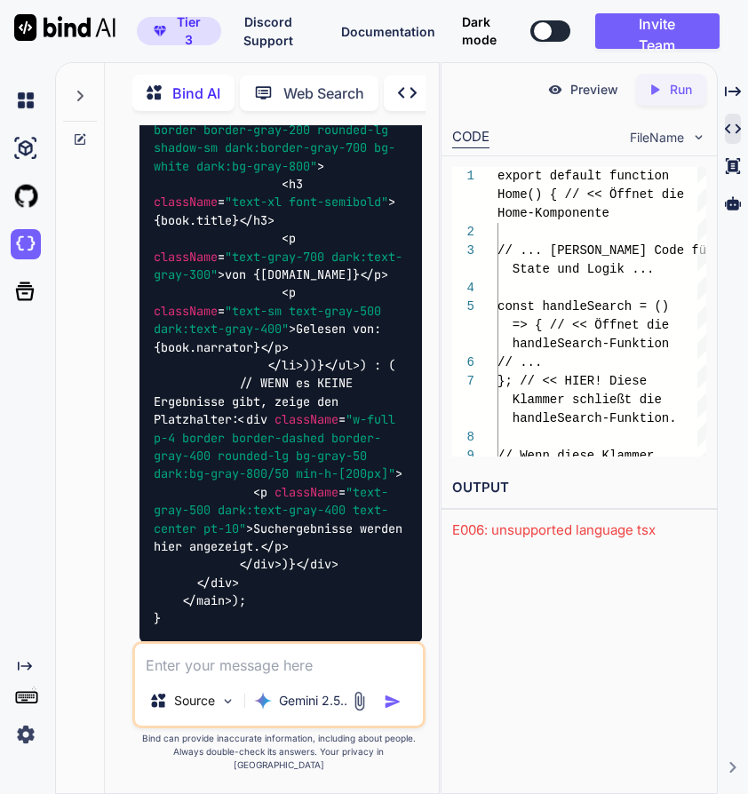
scroll to position [52779, 0]
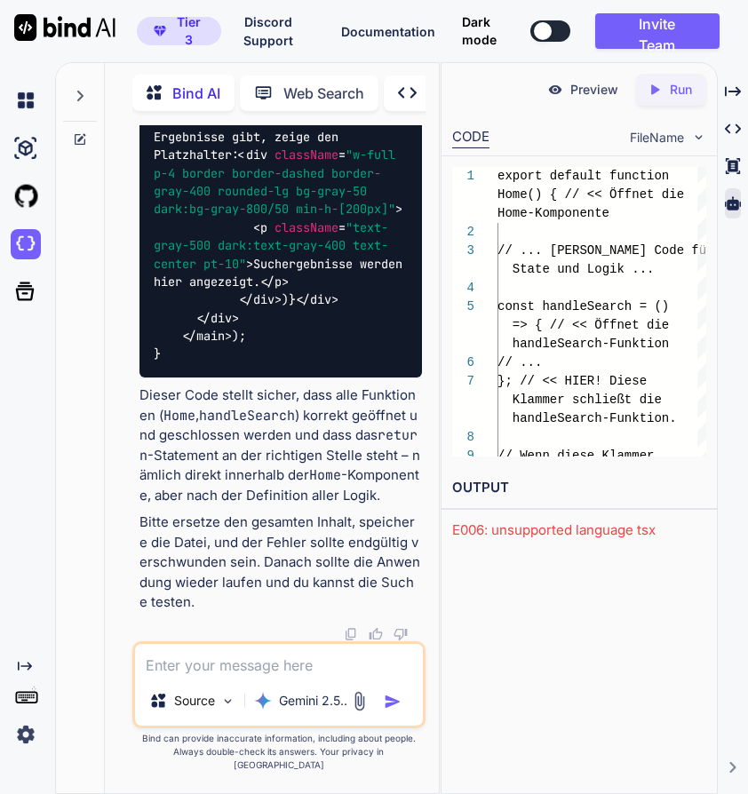
scroll to position [55819, 0]
click at [244, 669] on textarea at bounding box center [279, 660] width 288 height 32
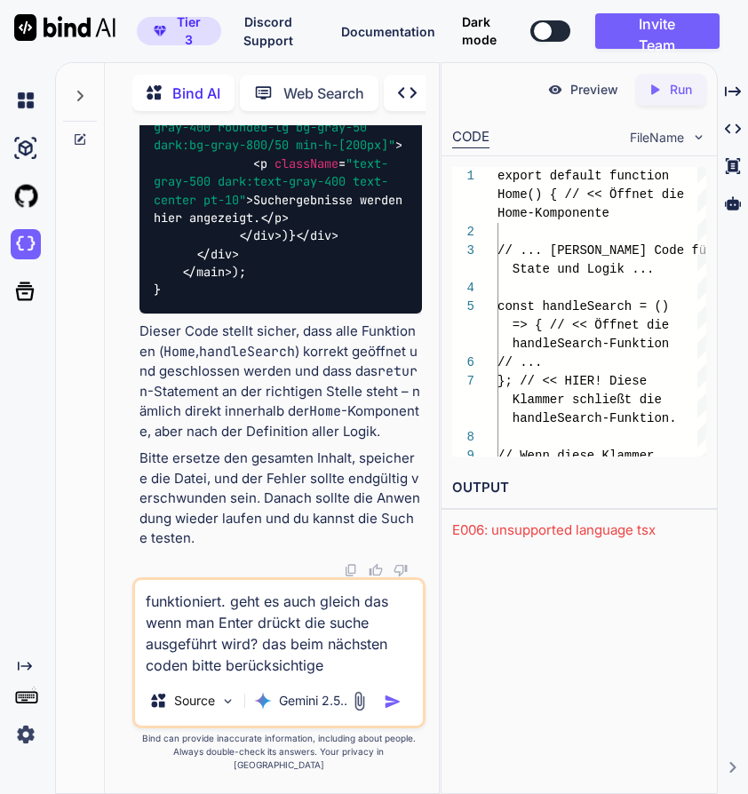
type textarea "funktioniert. geht es auch gleich das wenn man Enter drückt die suche ausgeführ…"
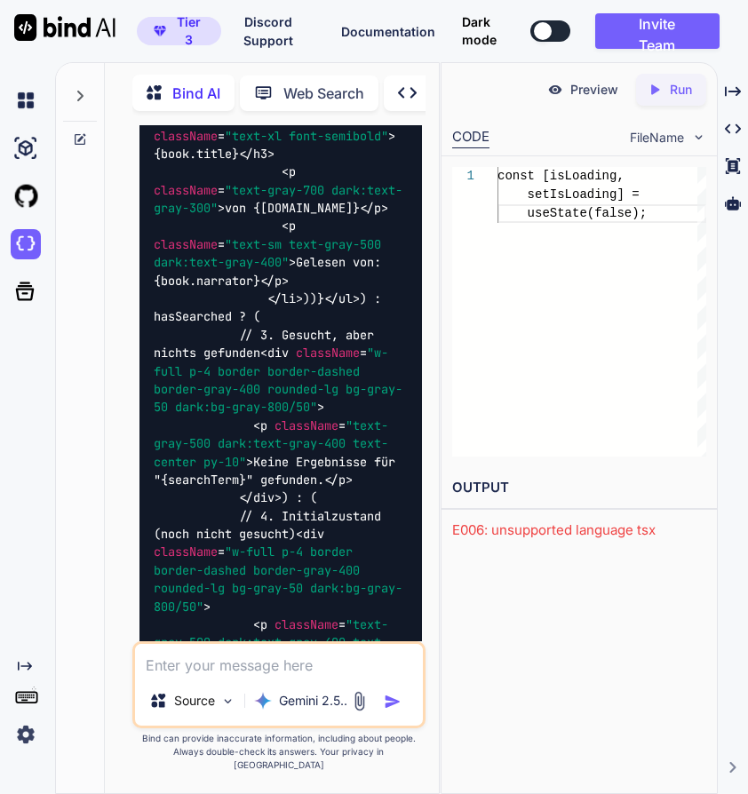
scroll to position [58029, 0]
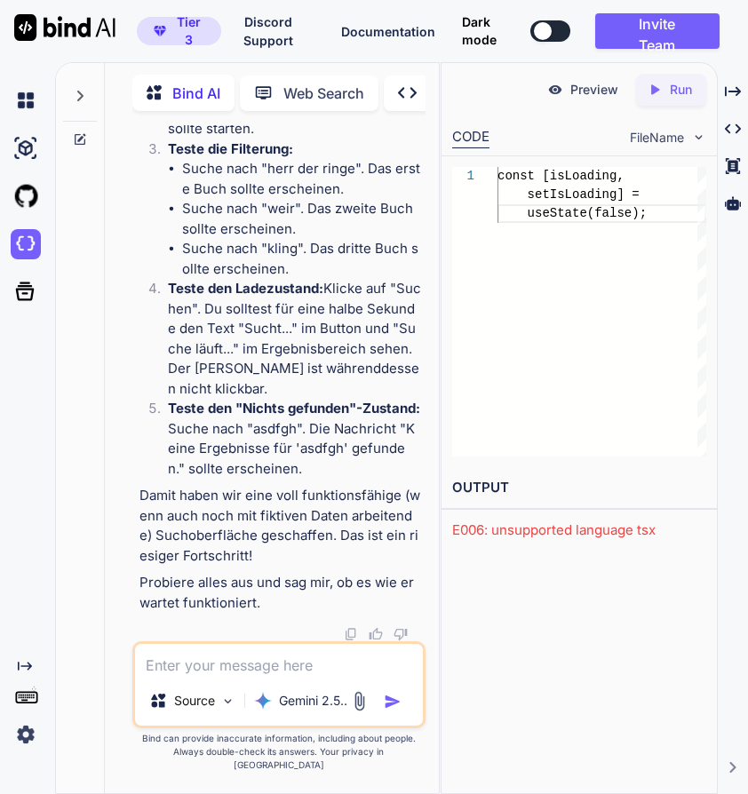
scroll to position [62448, 0]
click at [237, 676] on textarea at bounding box center [279, 660] width 288 height 32
type textarea "ja das funktioniert alles."
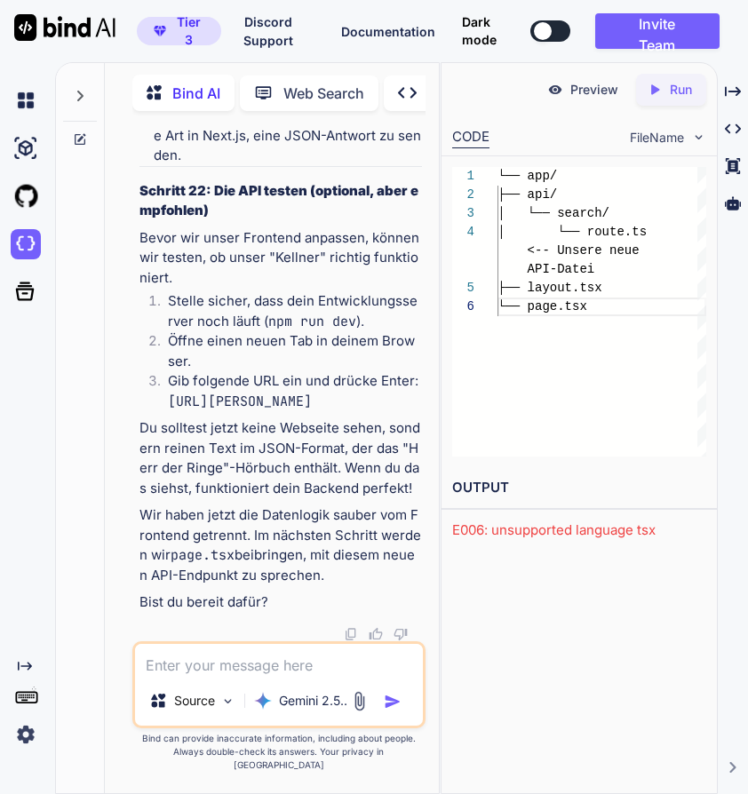
scroll to position [64453, 0]
click at [164, 394] on li "Gib folgende URL ein und drücke Enter: [URL]" at bounding box center [288, 391] width 268 height 40
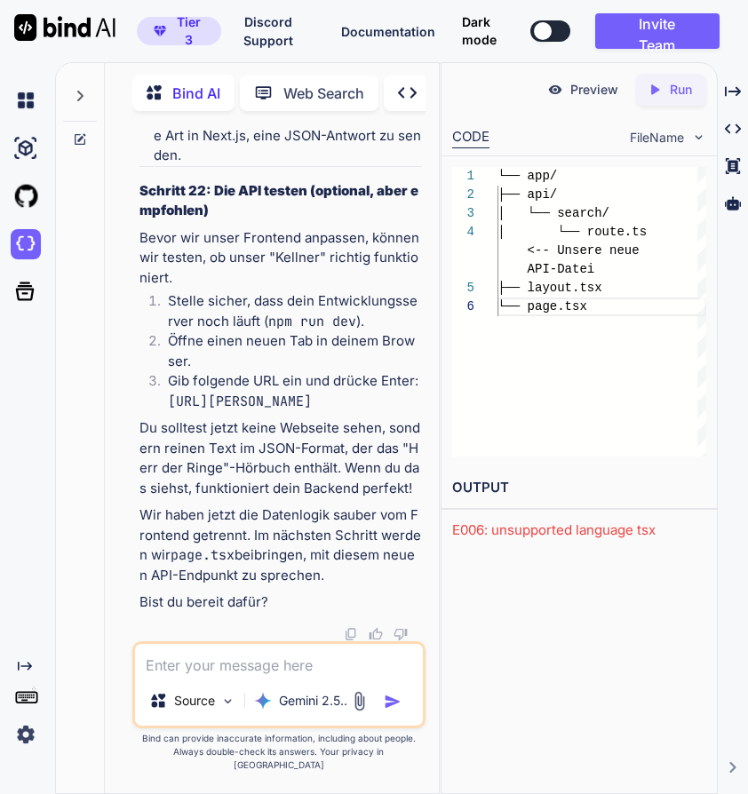
click at [186, 405] on code "[URL][PERSON_NAME]" at bounding box center [240, 401] width 144 height 18
drag, startPoint x: 169, startPoint y: 401, endPoint x: 266, endPoint y: 424, distance: 100.2
click at [266, 411] on li "Gib folgende URL ein und drücke Enter: [URL]" at bounding box center [288, 391] width 268 height 40
copy li "[URL][PERSON_NAME]"
click at [273, 676] on textarea at bounding box center [279, 660] width 288 height 32
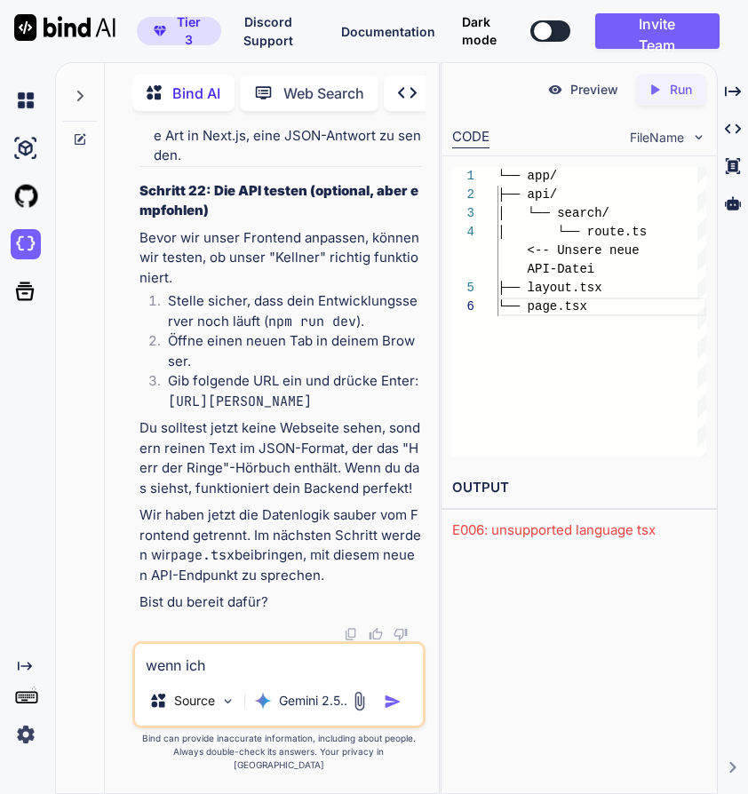
paste textarea "[URL][PERSON_NAME]"
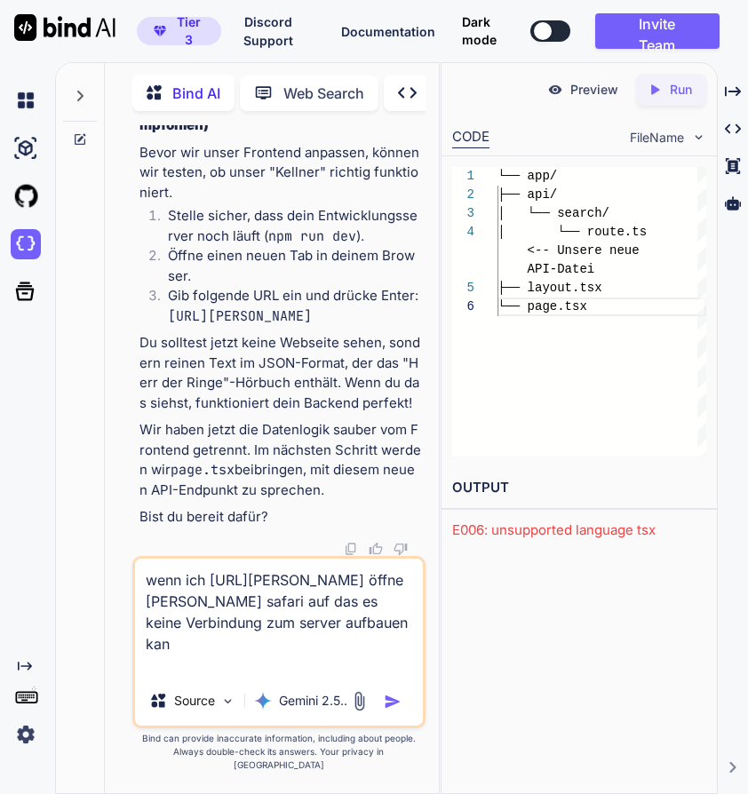
type textarea "wenn ich [URL][PERSON_NAME] öffne [PERSON_NAME] safari auf das es keine Verbind…"
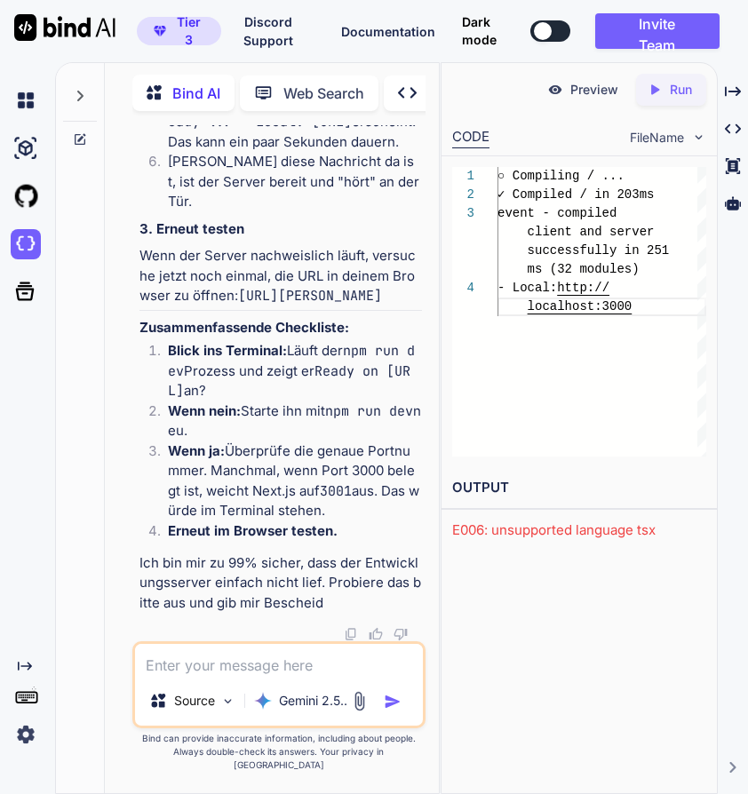
scroll to position [68767, 0]
drag, startPoint x: 139, startPoint y: 427, endPoint x: 207, endPoint y: 448, distance: 71.4
click at [207, 306] on p "Wenn der Server nachweislich läuft, versuche jetzt noch einmal, die URL in dein…" at bounding box center [280, 276] width 282 height 60
copy code "[URL][PERSON_NAME]"
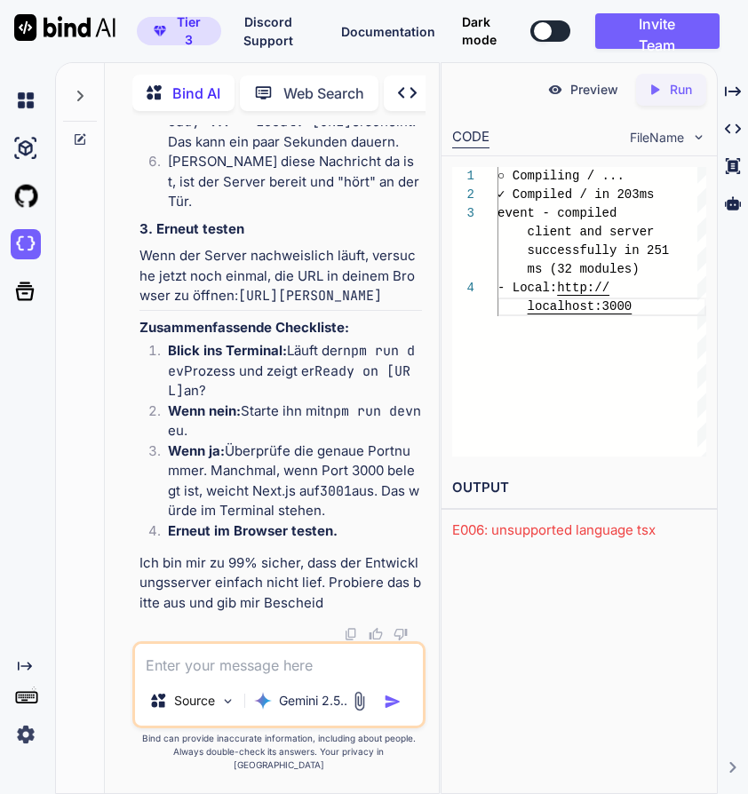
click at [224, 676] on textarea at bounding box center [279, 660] width 288 height 32
paste textarea "@hagenpuls ➜ /workspaces/taletide (main) $ npm run dev > taletide@0.1.0 dev > n…"
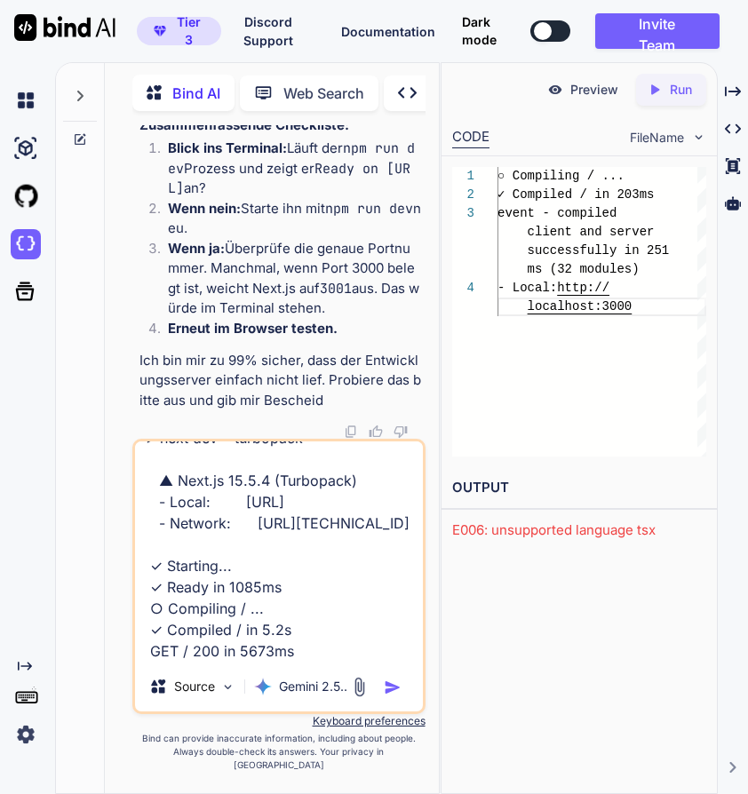
scroll to position [153, 0]
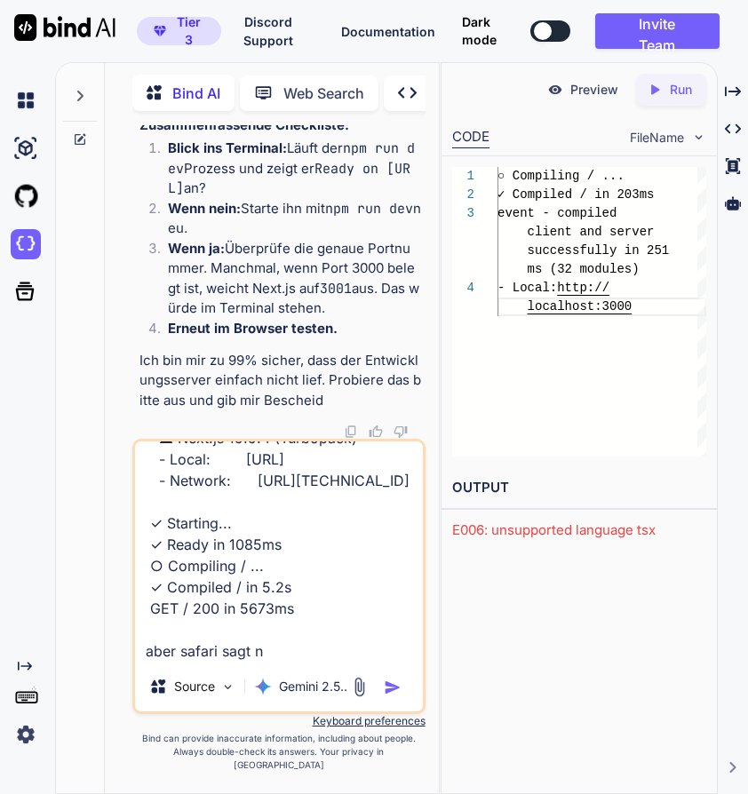
type textarea "@hagenpuls ➜ /workspaces/taletide (main) $ npm run dev > taletide@0.1.0 dev > n…"
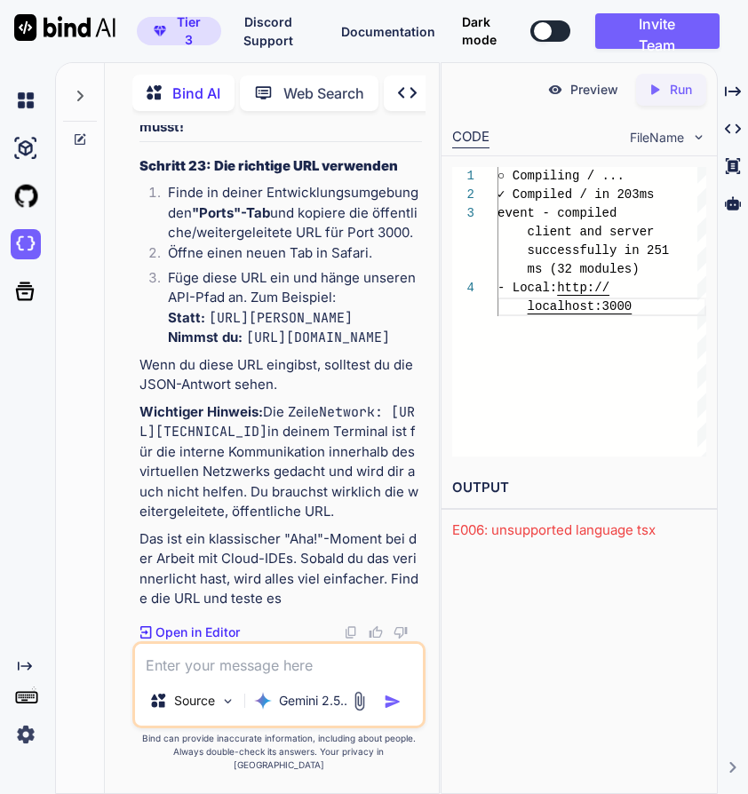
scroll to position [70822, 0]
drag, startPoint x: 679, startPoint y: 602, endPoint x: 313, endPoint y: 529, distance: 373.0
click at [313, 348] on p "Statt: [URL] Nimmst du: [URL][DOMAIN_NAME]" at bounding box center [295, 328] width 254 height 40
copy code "/api/search?query=[PERSON_NAME]"
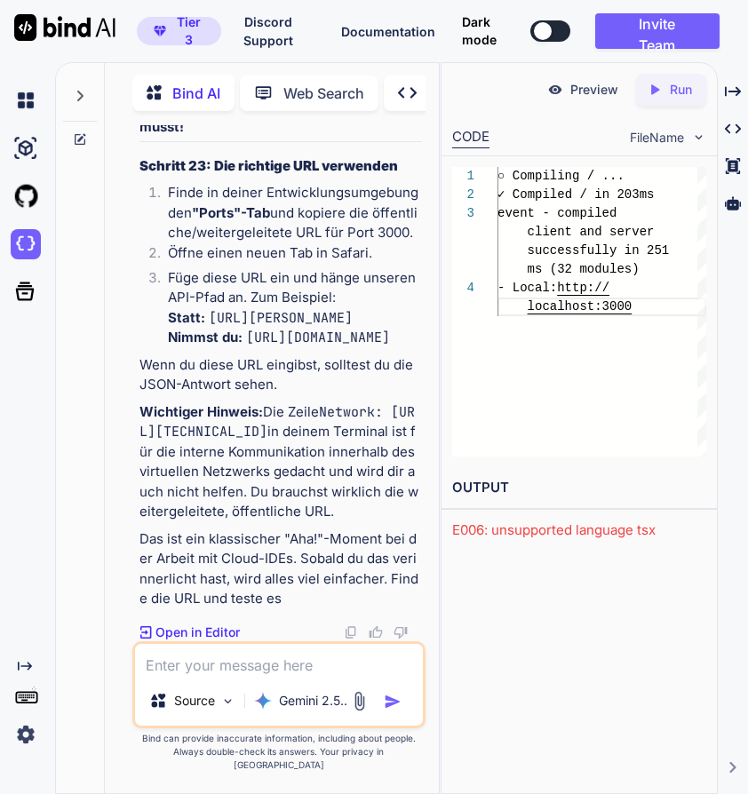
click at [261, 676] on textarea at bounding box center [279, 660] width 288 height 32
paste textarea "[{"id":1,"title":"Der Herr der Ringe: Die GefÃ¤hrten","author":"[PERSON_NAME]",…"
type textarea "ja das geht. hier der Inhalt:[{"id":1,"title":"Der Herr der Ringe: Die GefÃ¤hrt…"
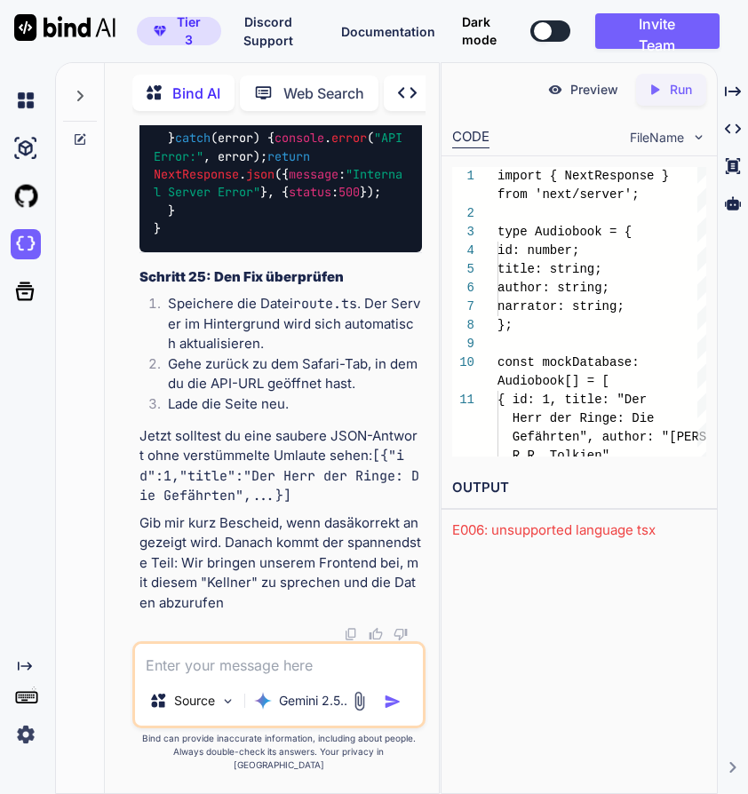
scroll to position [71985, 0]
drag, startPoint x: 305, startPoint y: 217, endPoint x: 308, endPoint y: 249, distance: 32.2
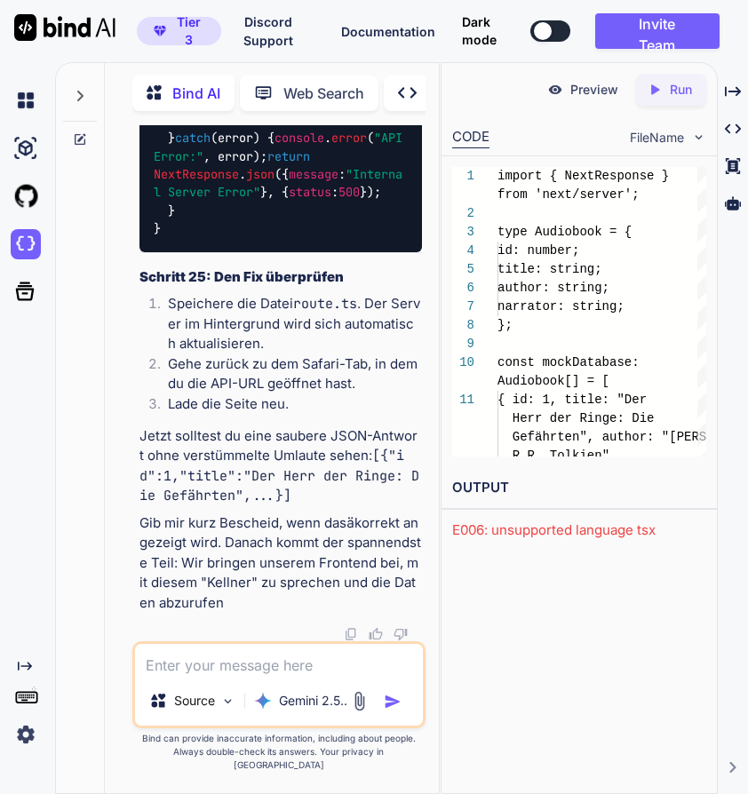
copy code "/api/search?query=[PERSON_NAME]"
click at [226, 674] on textarea at bounding box center [279, 660] width 288 height 32
type textarea "perfekt. weiter"
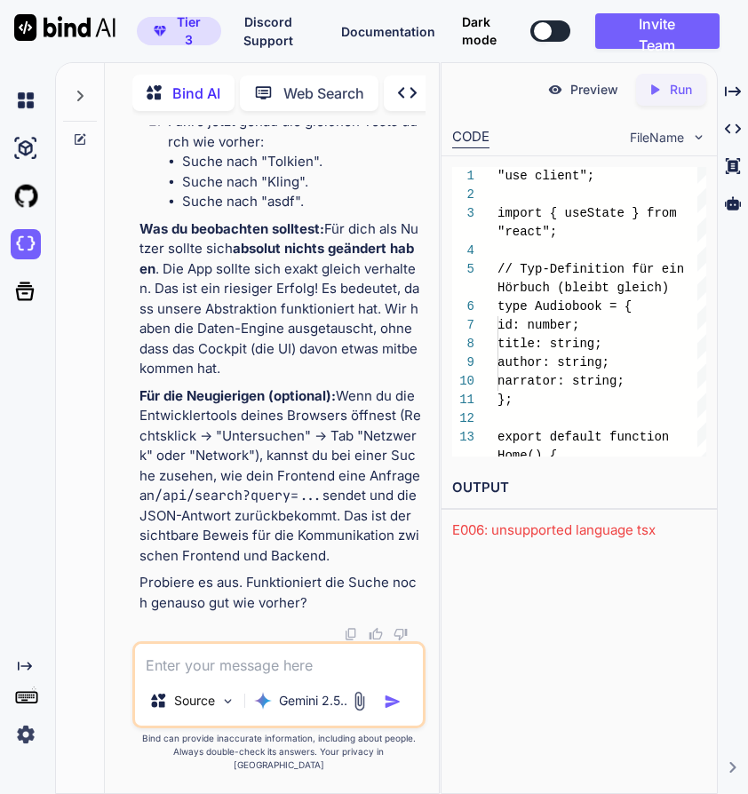
scroll to position [75159, 0]
click at [267, 676] on textarea at bounding box center [279, 660] width 288 height 32
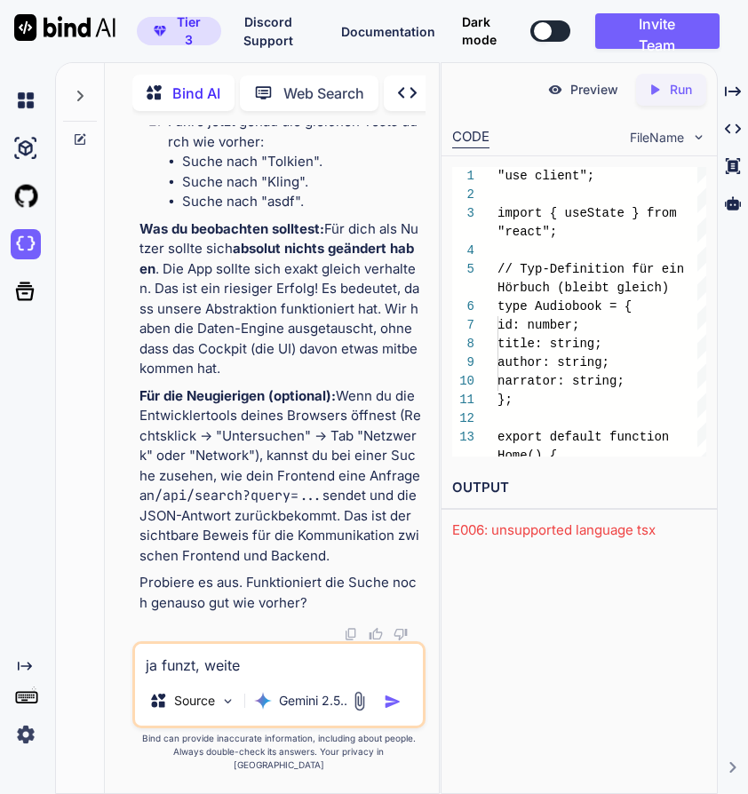
type textarea "ja funzt, weiter"
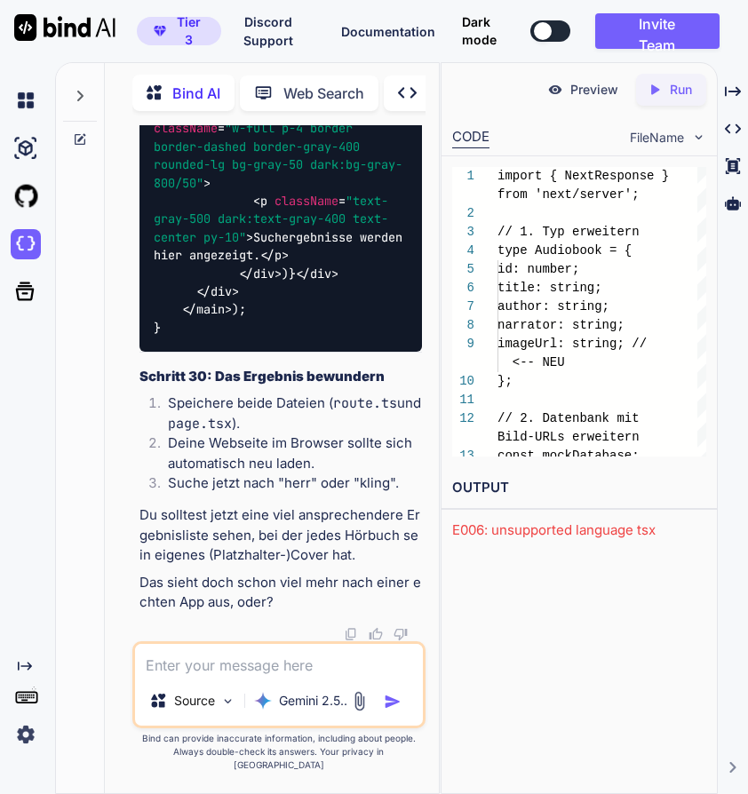
scroll to position [80725, 0]
